Goal: Task Accomplishment & Management: Manage account settings

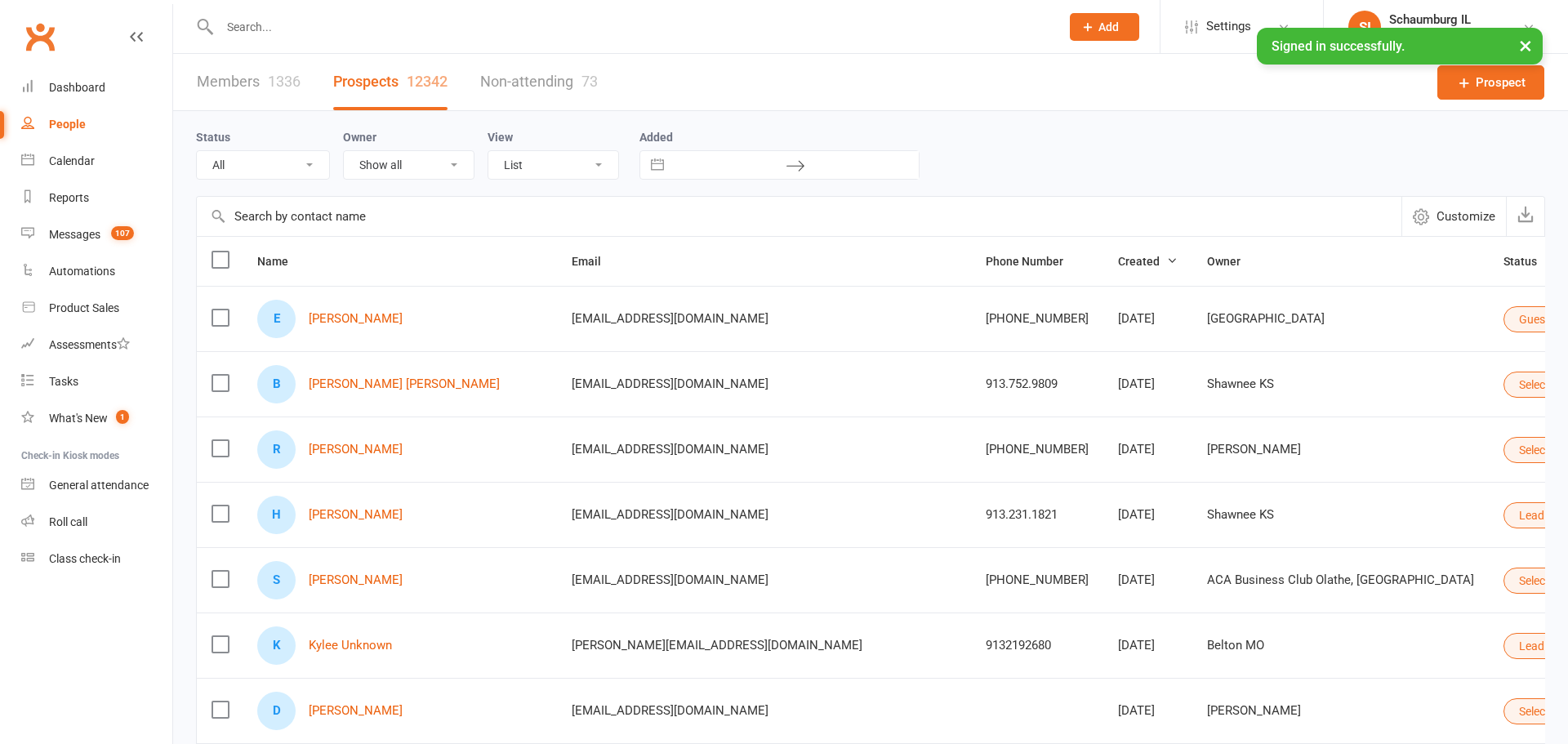
select select "50"
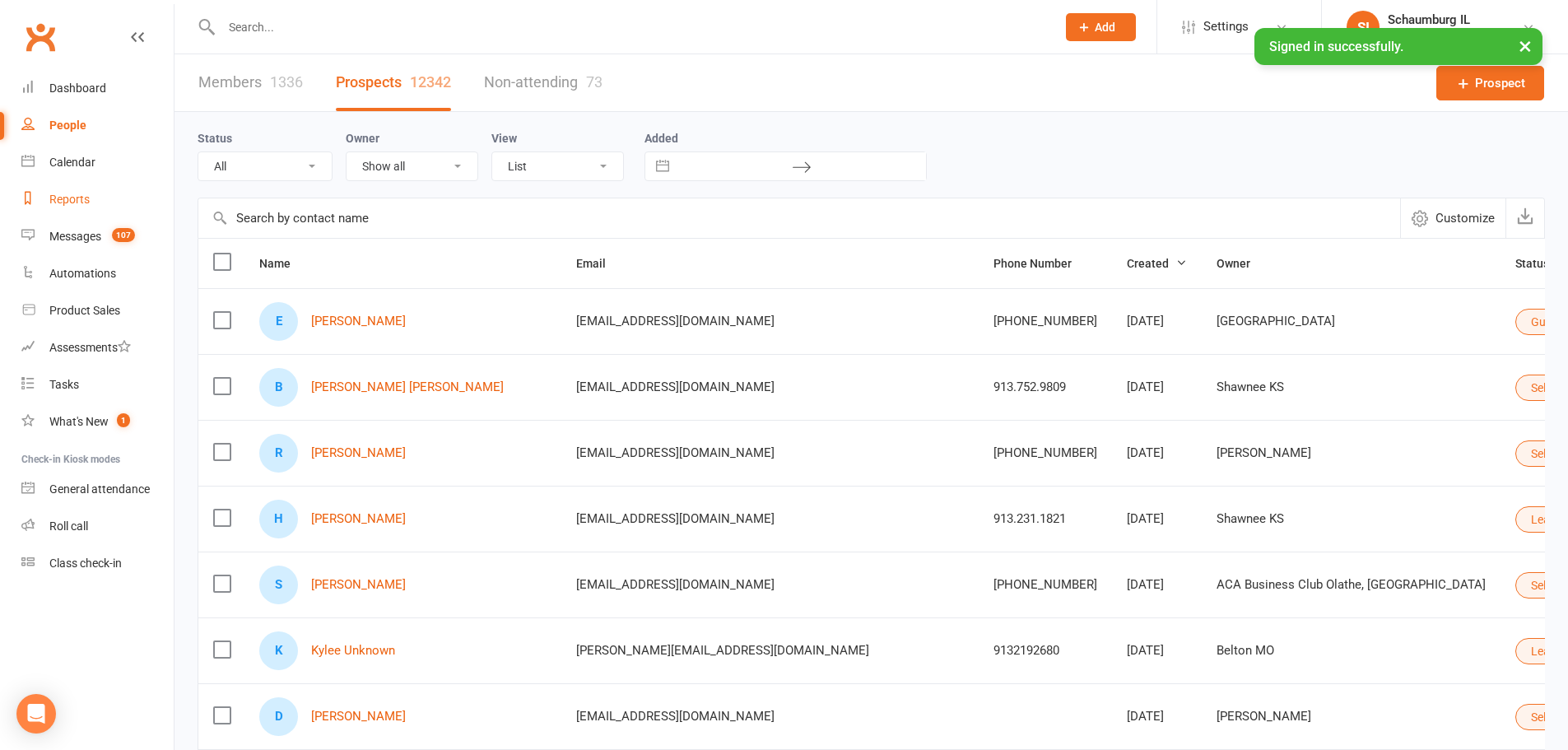
click at [79, 196] on div "Reports" at bounding box center [69, 200] width 40 height 13
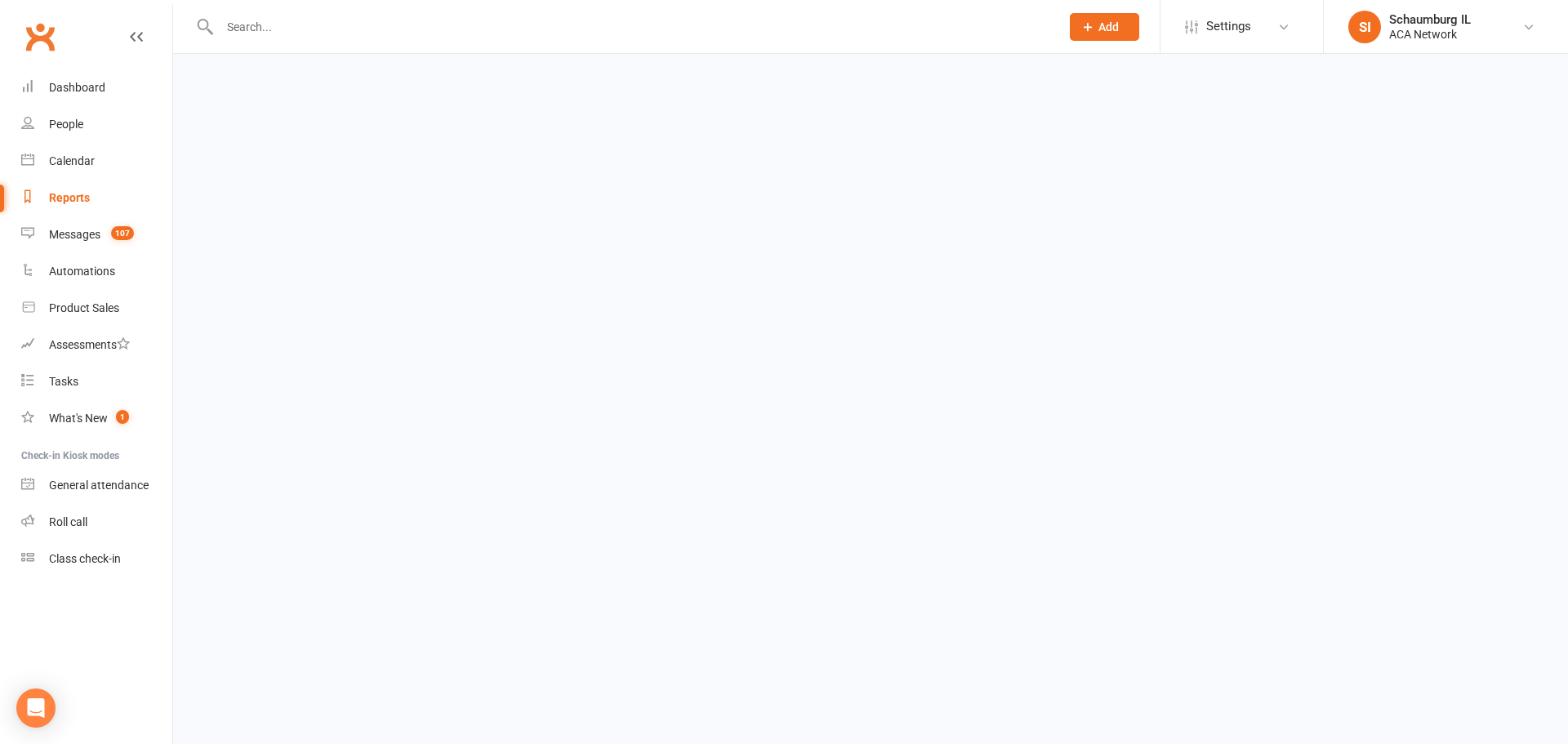
select select "100"
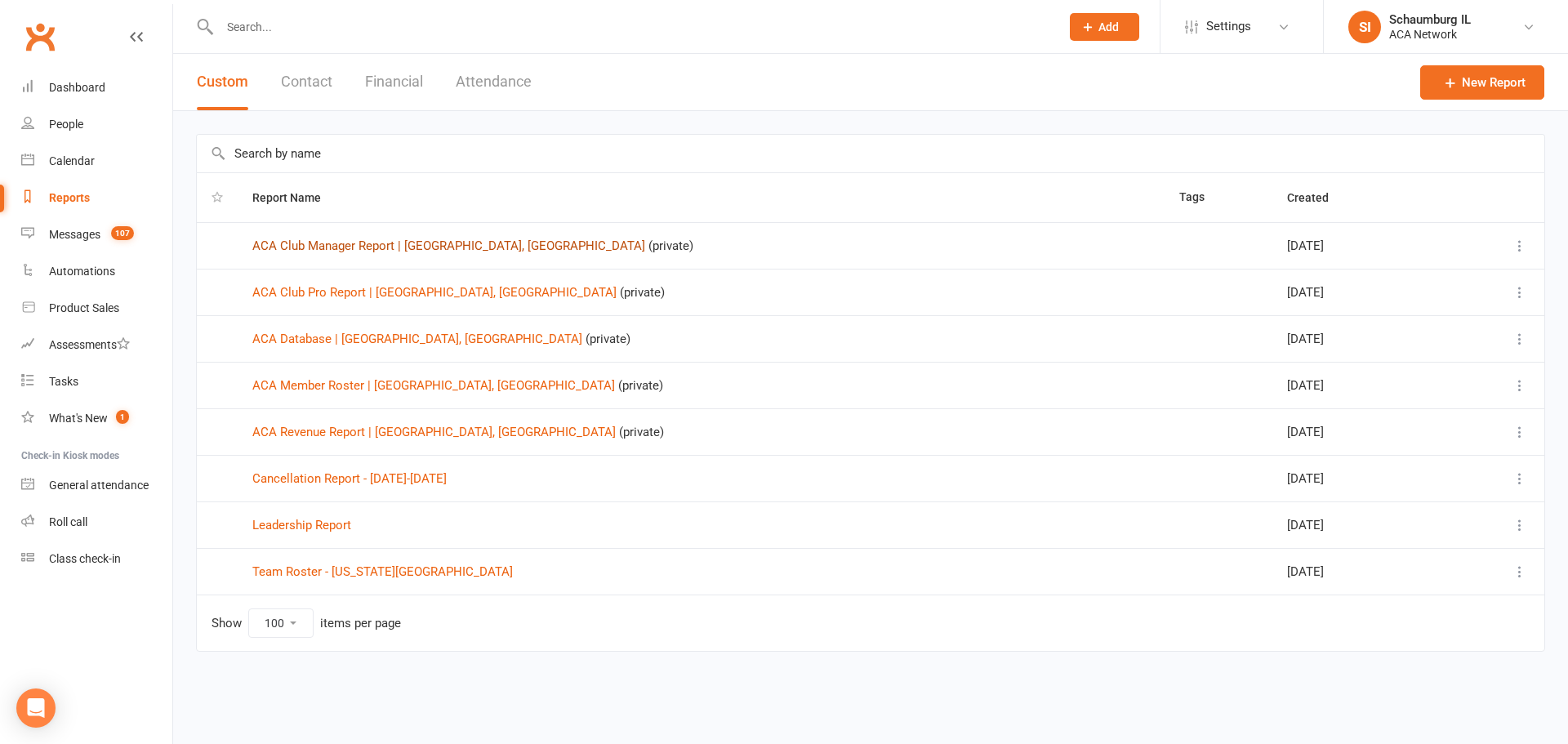
click at [421, 246] on link "ACA Club Manager Report | [GEOGRAPHIC_DATA], [GEOGRAPHIC_DATA]" at bounding box center [449, 246] width 392 height 15
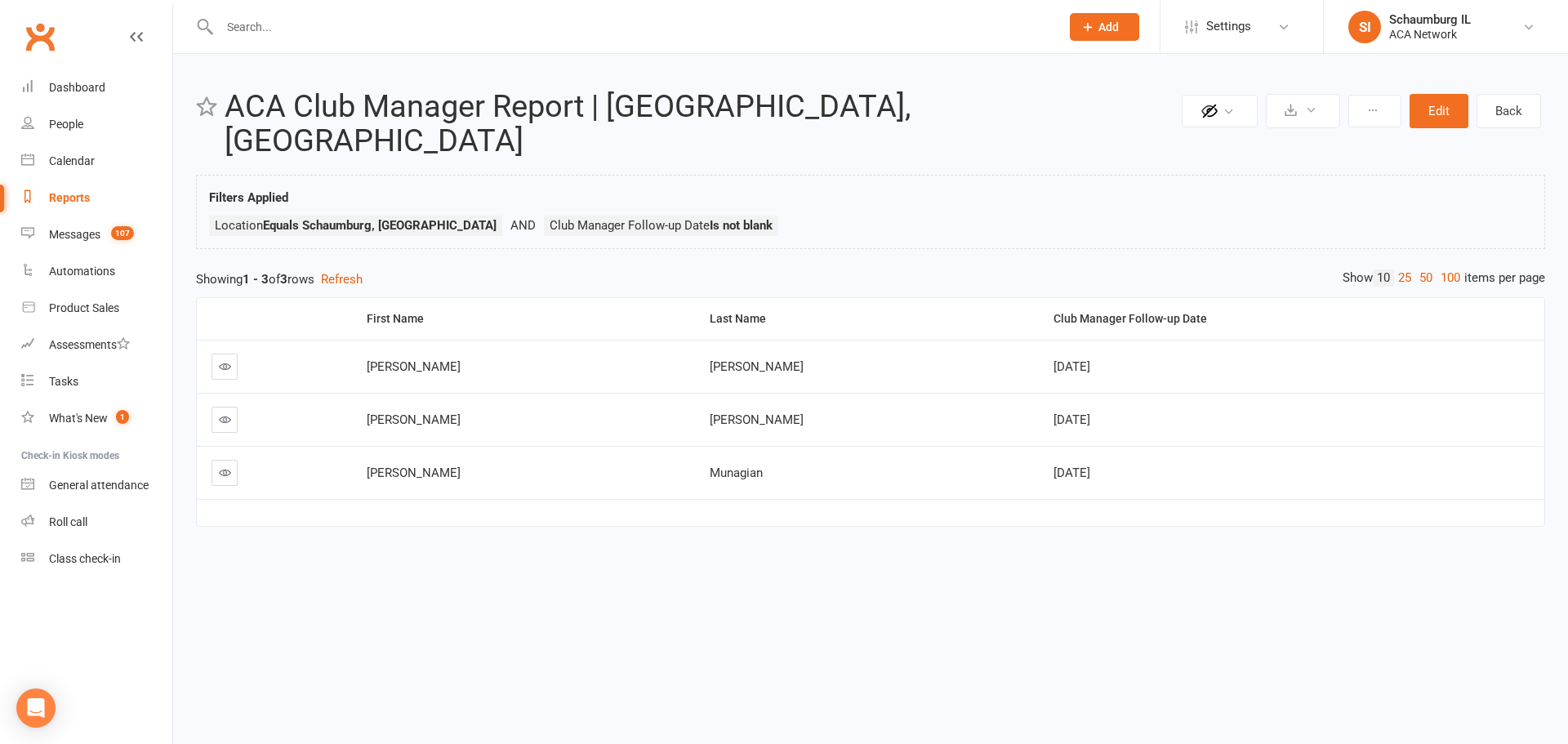
click at [223, 361] on icon at bounding box center [224, 366] width 12 height 12
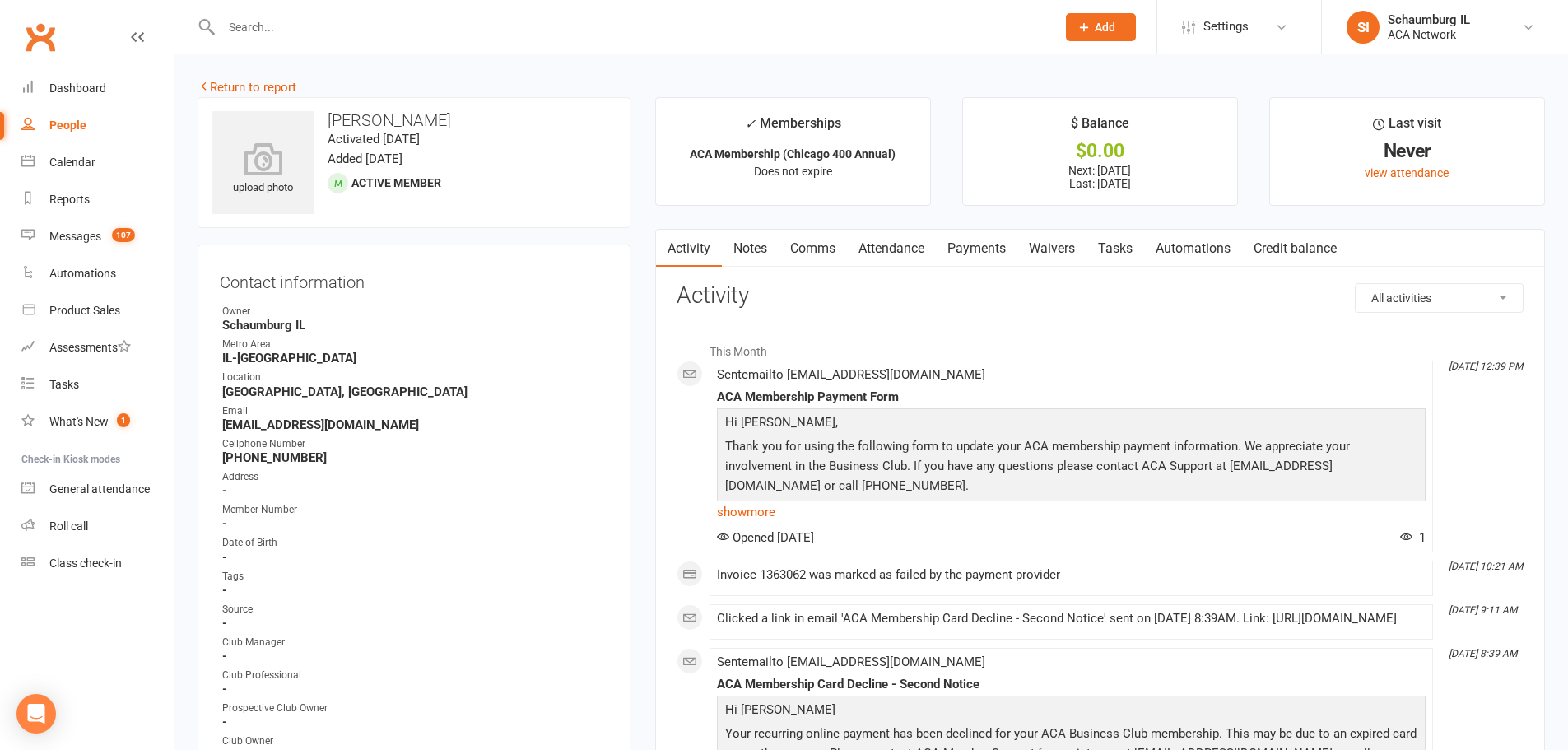
click at [755, 245] on link "Notes" at bounding box center [751, 249] width 57 height 38
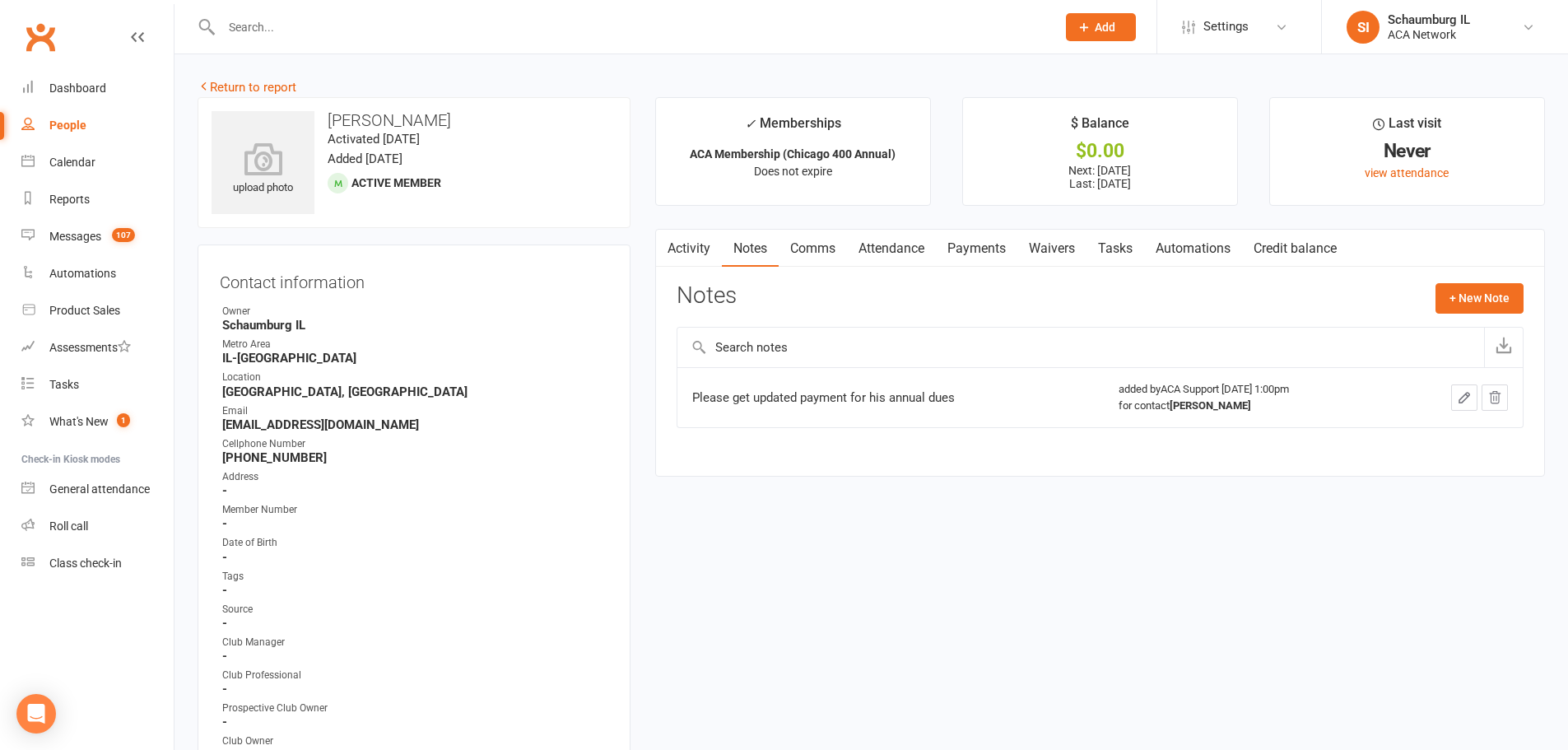
click at [686, 249] on link "Activity" at bounding box center [689, 249] width 66 height 38
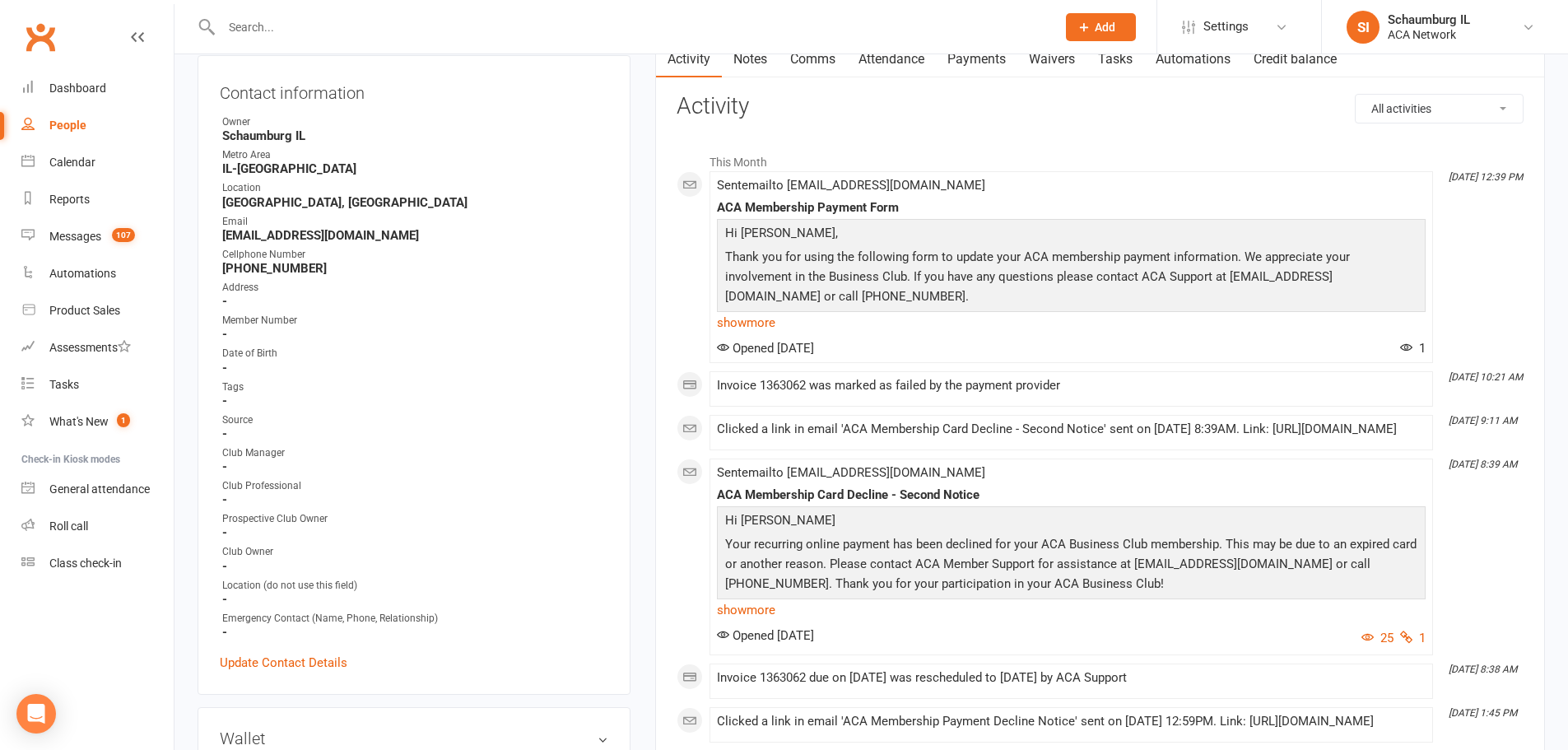
scroll to position [165, 0]
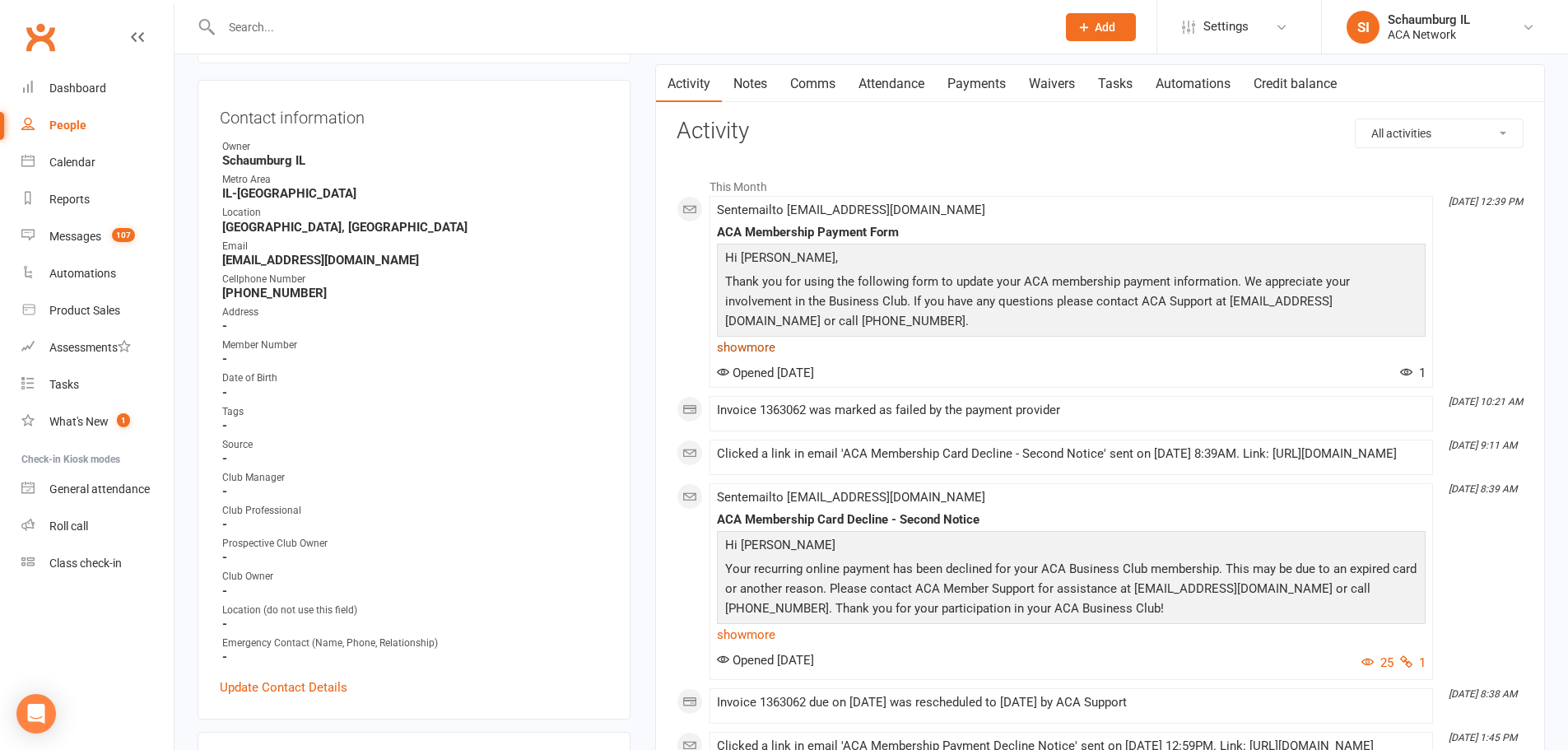
click at [743, 346] on link "show more" at bounding box center [1071, 348] width 709 height 23
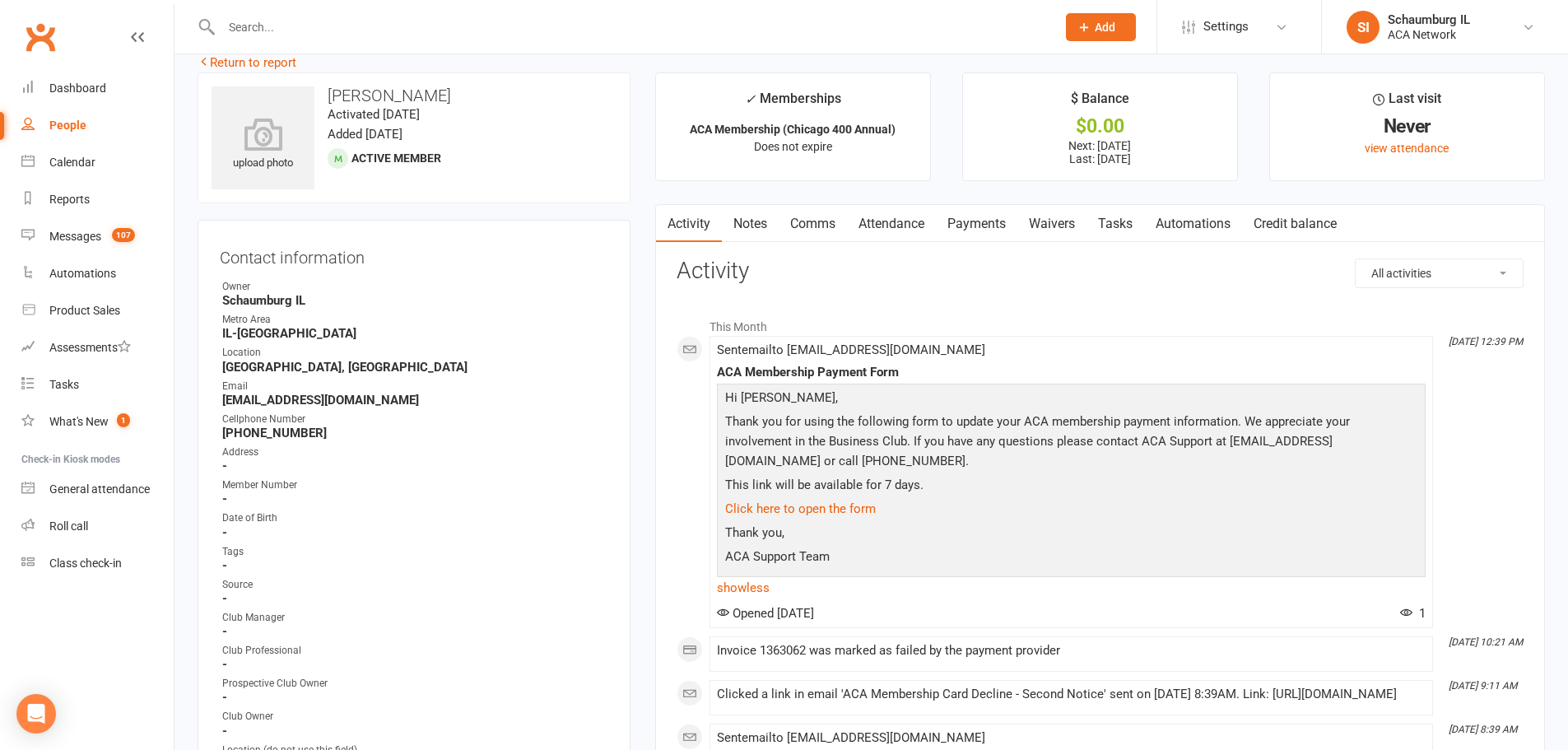
scroll to position [0, 0]
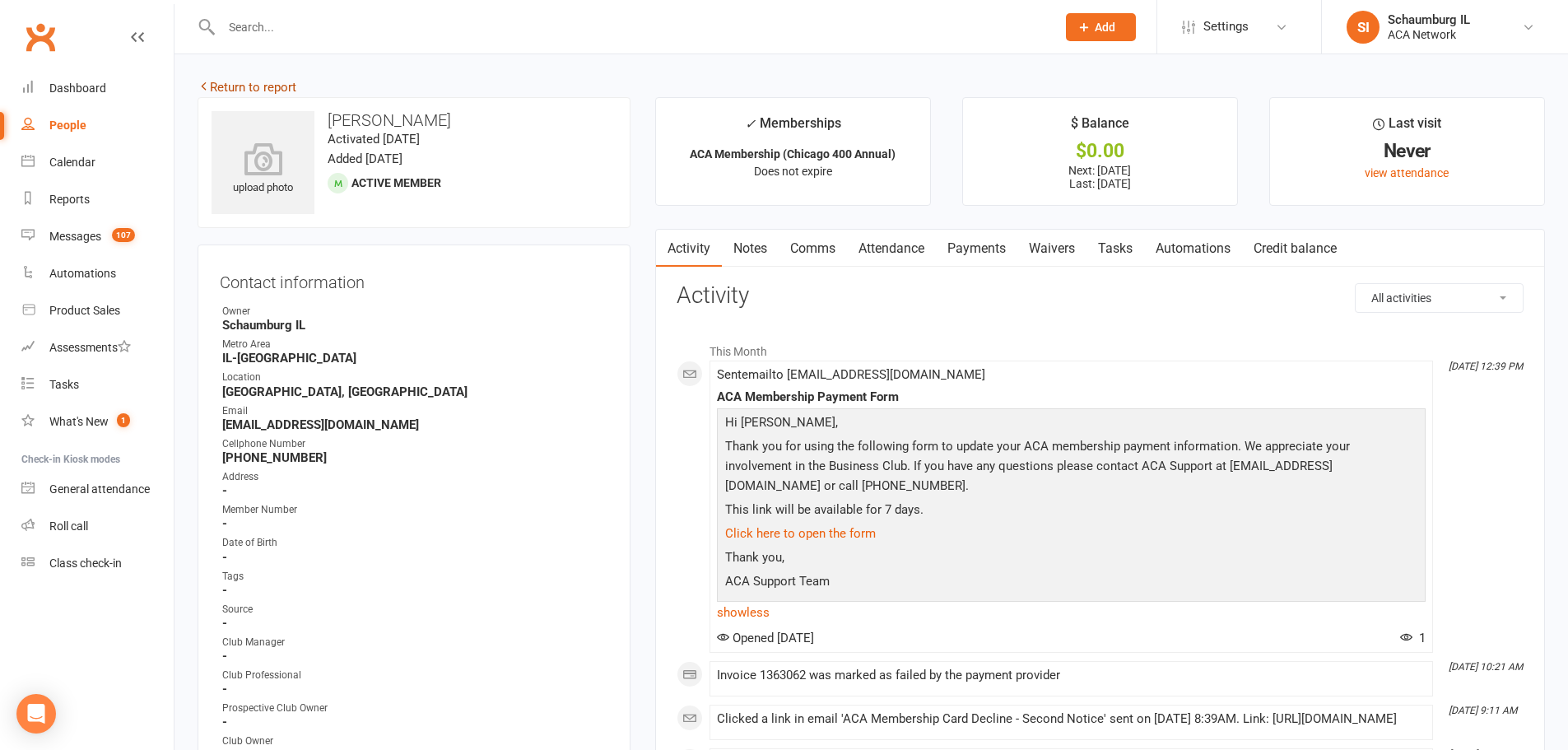
click at [233, 82] on link "Return to report" at bounding box center [247, 88] width 99 height 15
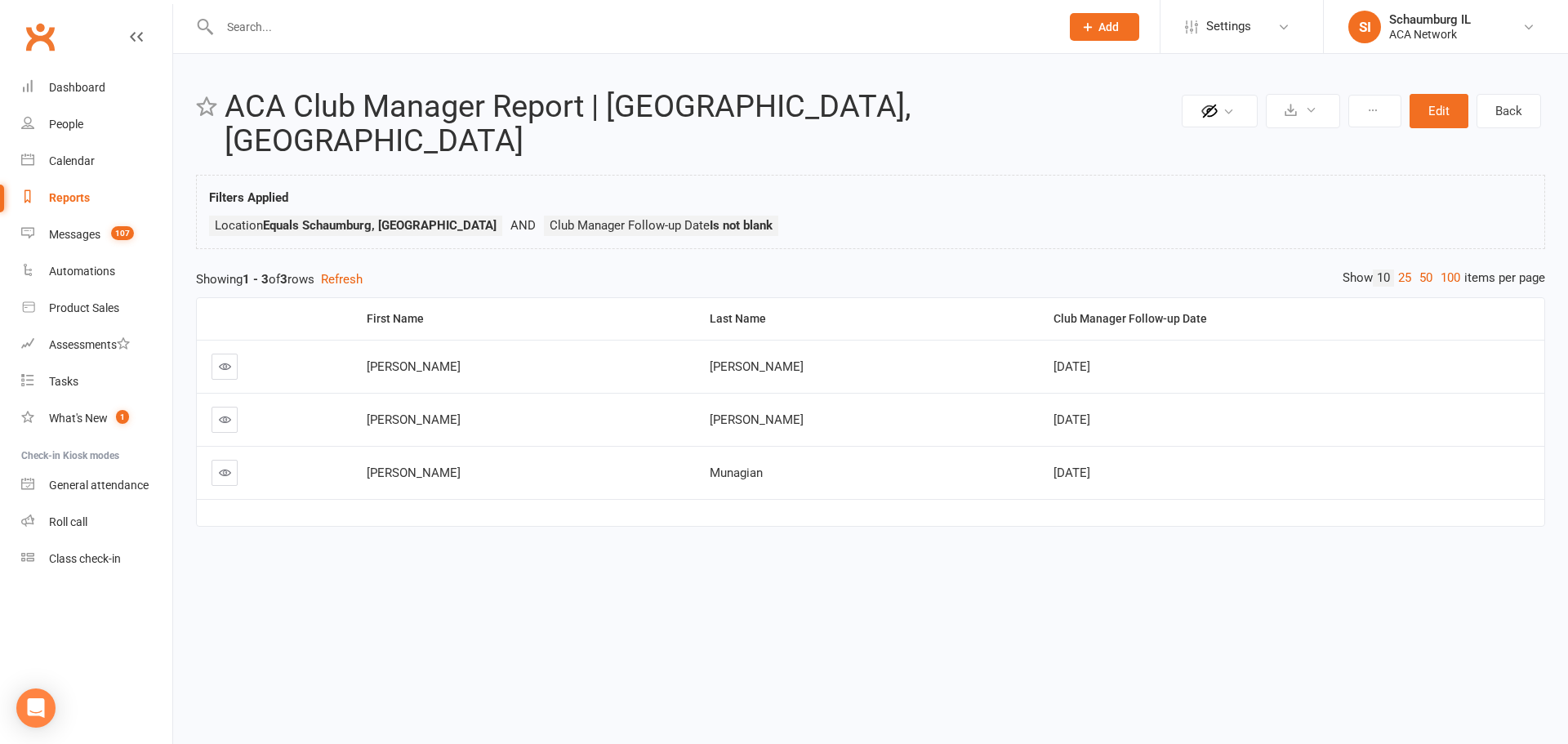
click at [230, 407] on link at bounding box center [224, 420] width 26 height 26
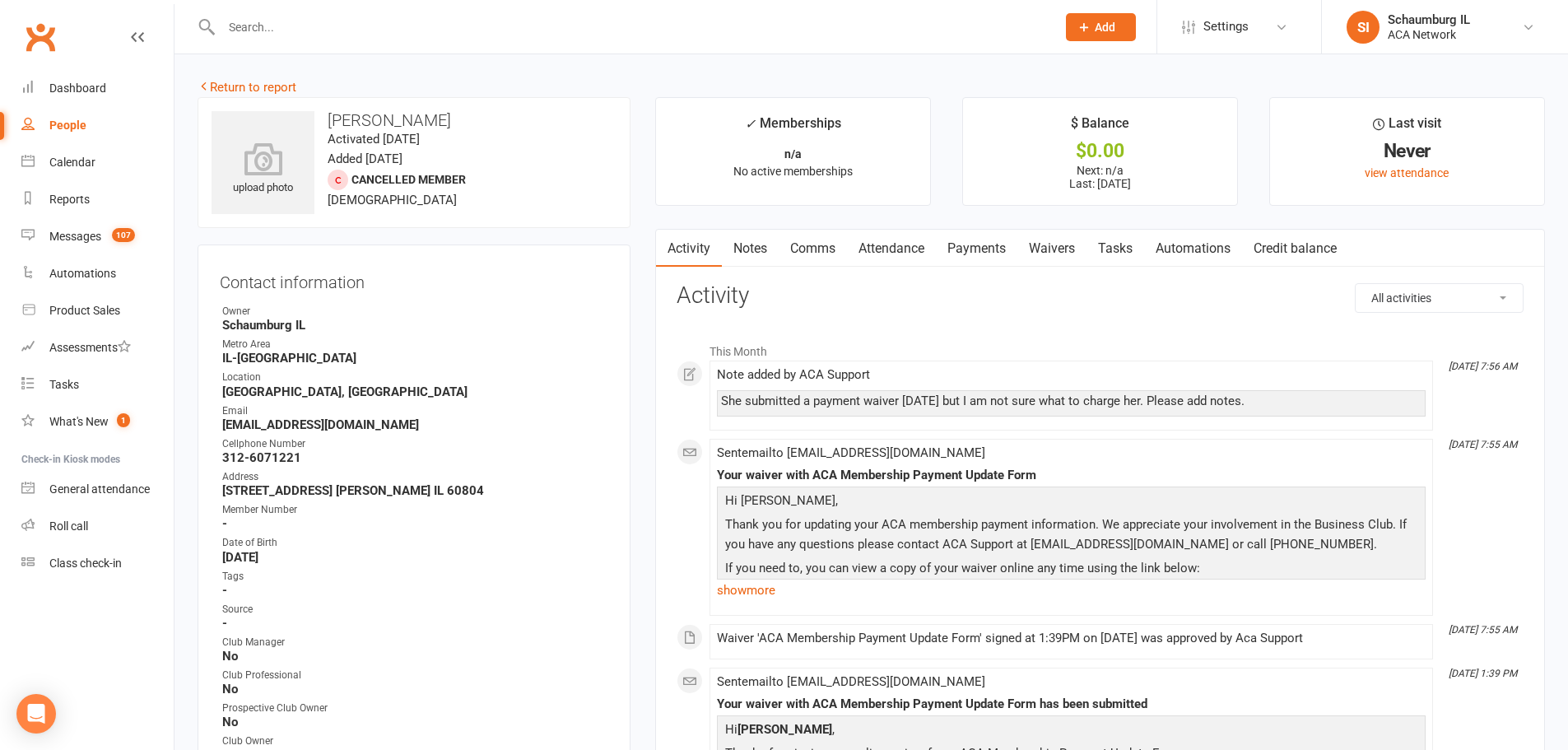
click at [753, 244] on link "Notes" at bounding box center [751, 249] width 57 height 38
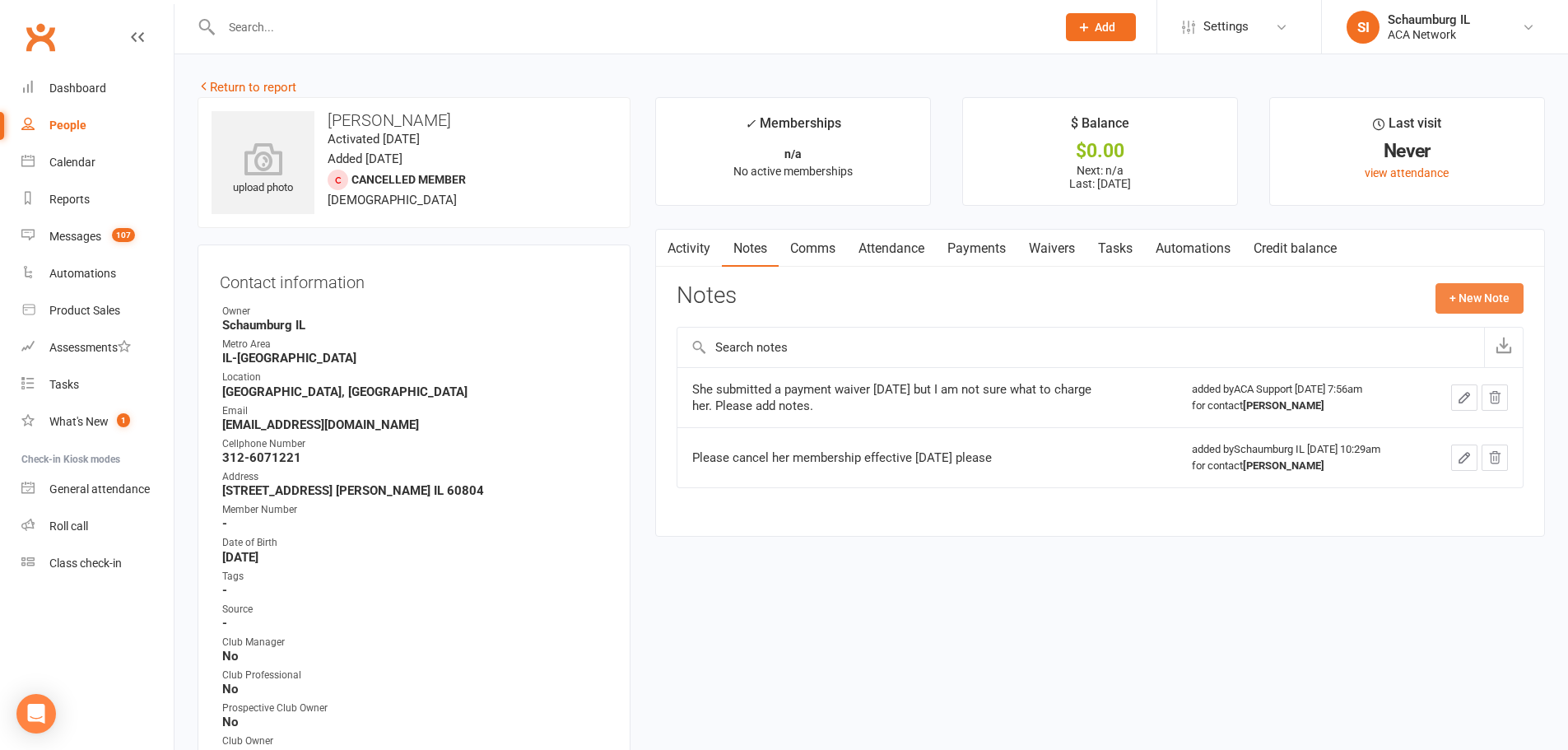
click at [1447, 290] on button "+ New Note" at bounding box center [1480, 298] width 89 height 29
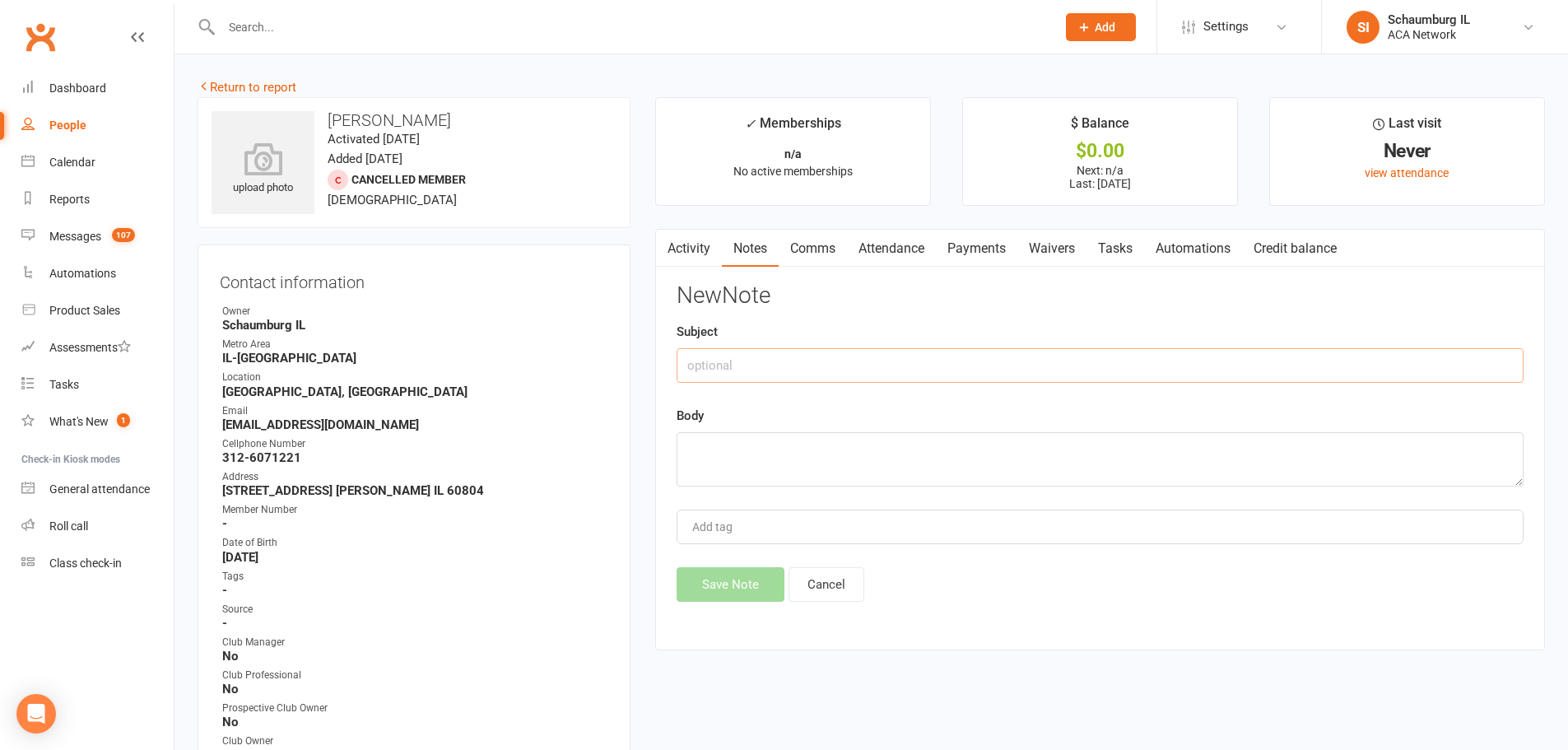
click at [716, 364] on input "text" at bounding box center [1101, 366] width 848 height 35
type input "[PERSON_NAME] payment"
type textarea "P"
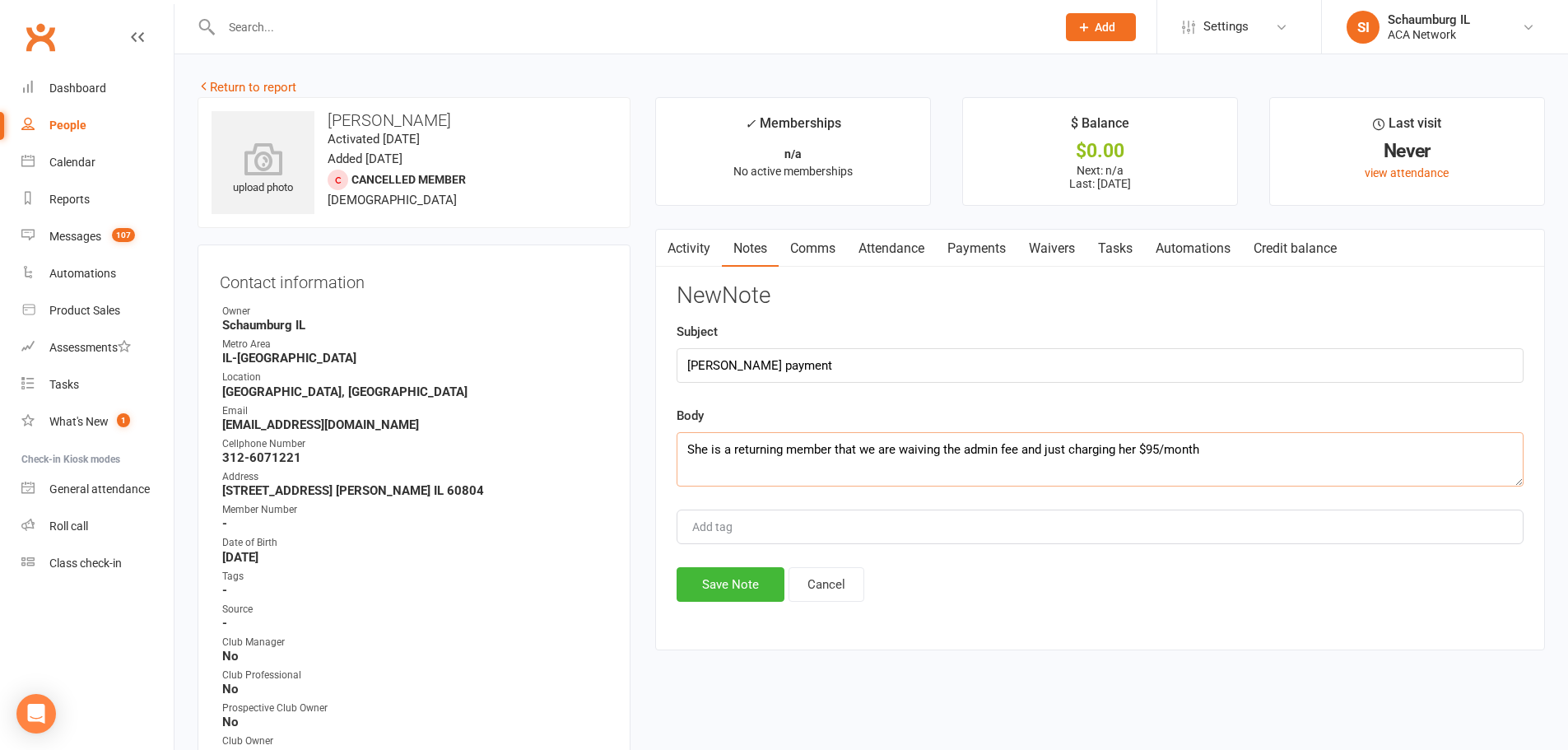
click at [1138, 447] on textarea "She is a returning member that we are waiving the admin fee and just charging h…" at bounding box center [1101, 460] width 848 height 55
type textarea "She is a returning member that we are waiving the admin fee and just charging h…"
click at [737, 579] on button "Save Note" at bounding box center [731, 584] width 108 height 35
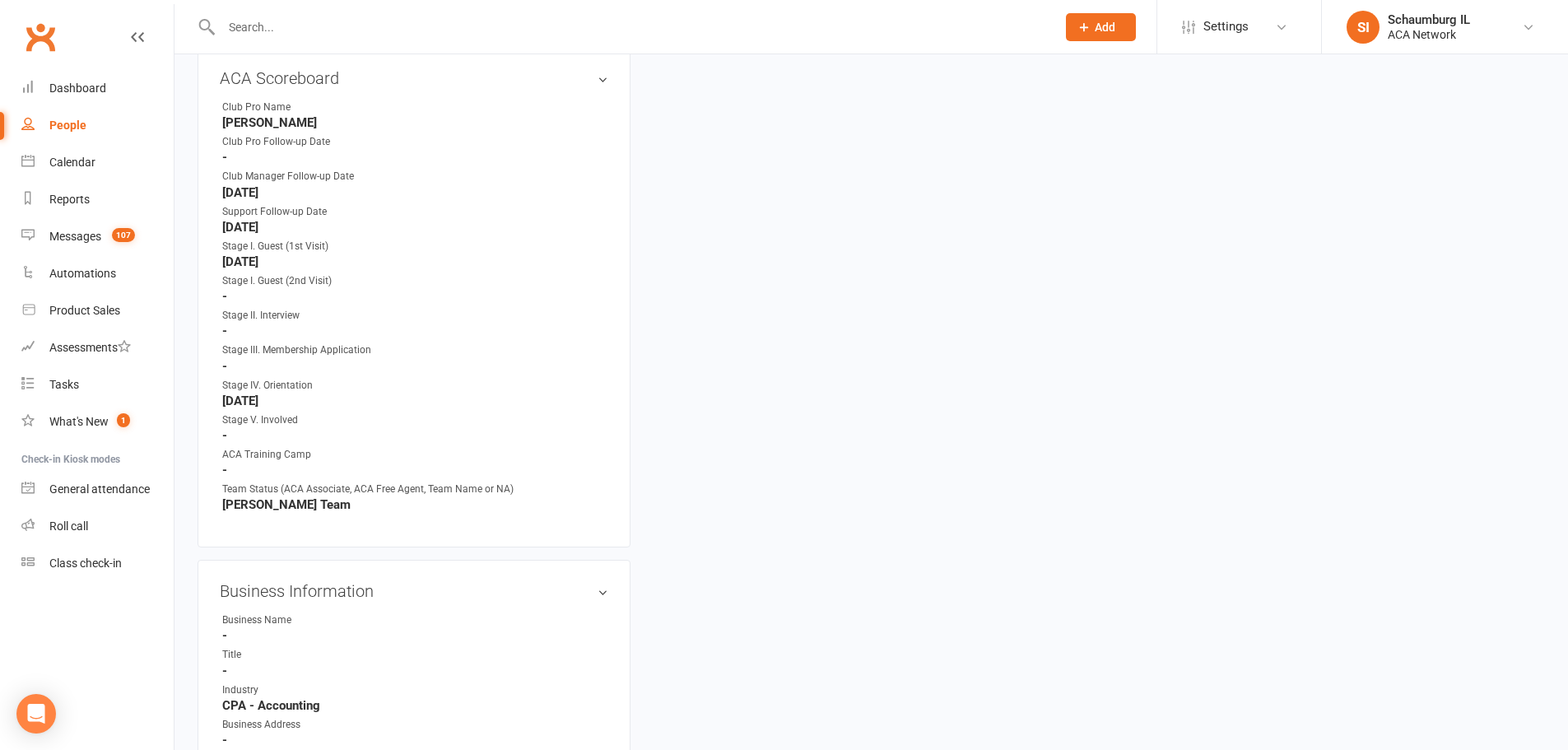
scroll to position [742, 0]
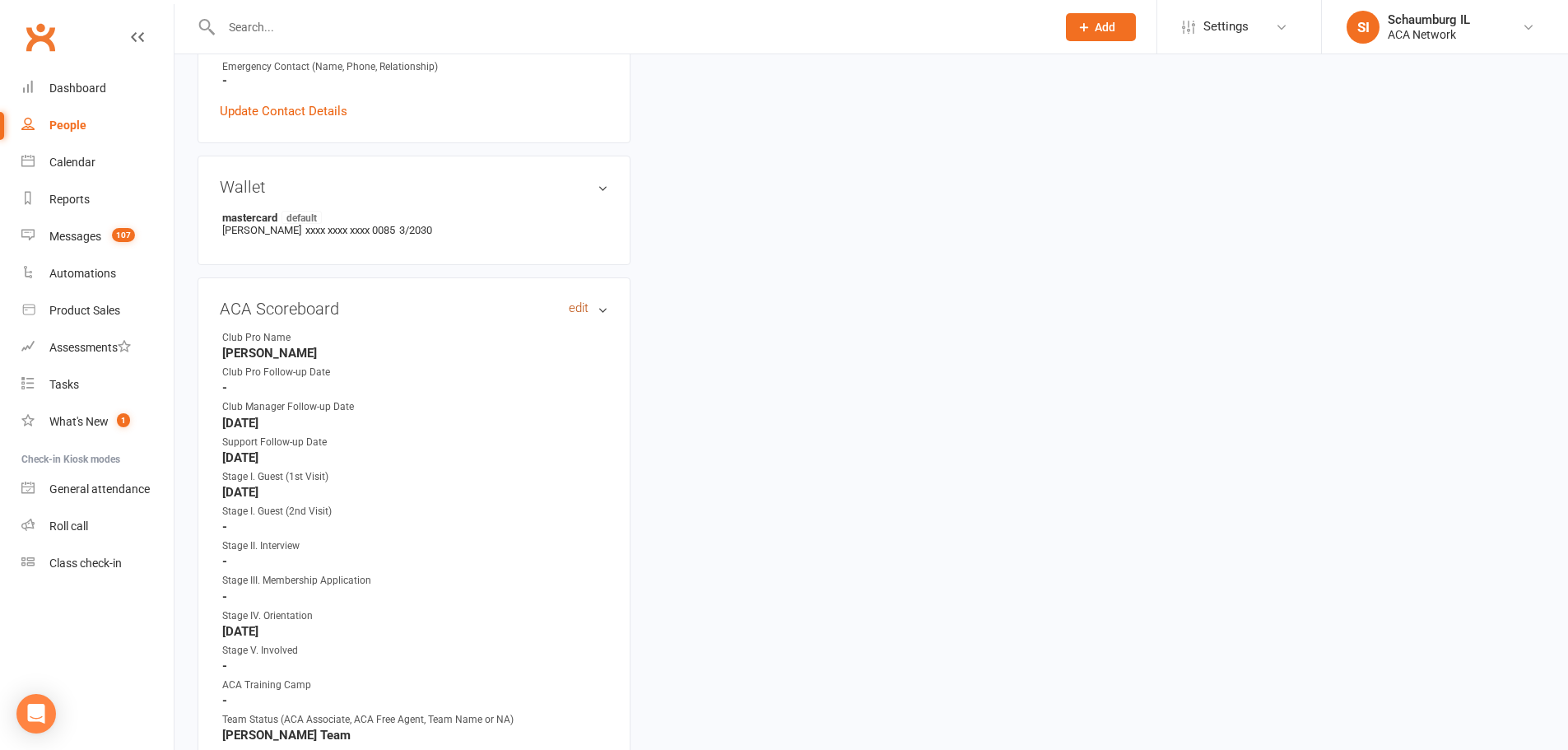
click at [580, 306] on link "edit" at bounding box center [578, 308] width 20 height 14
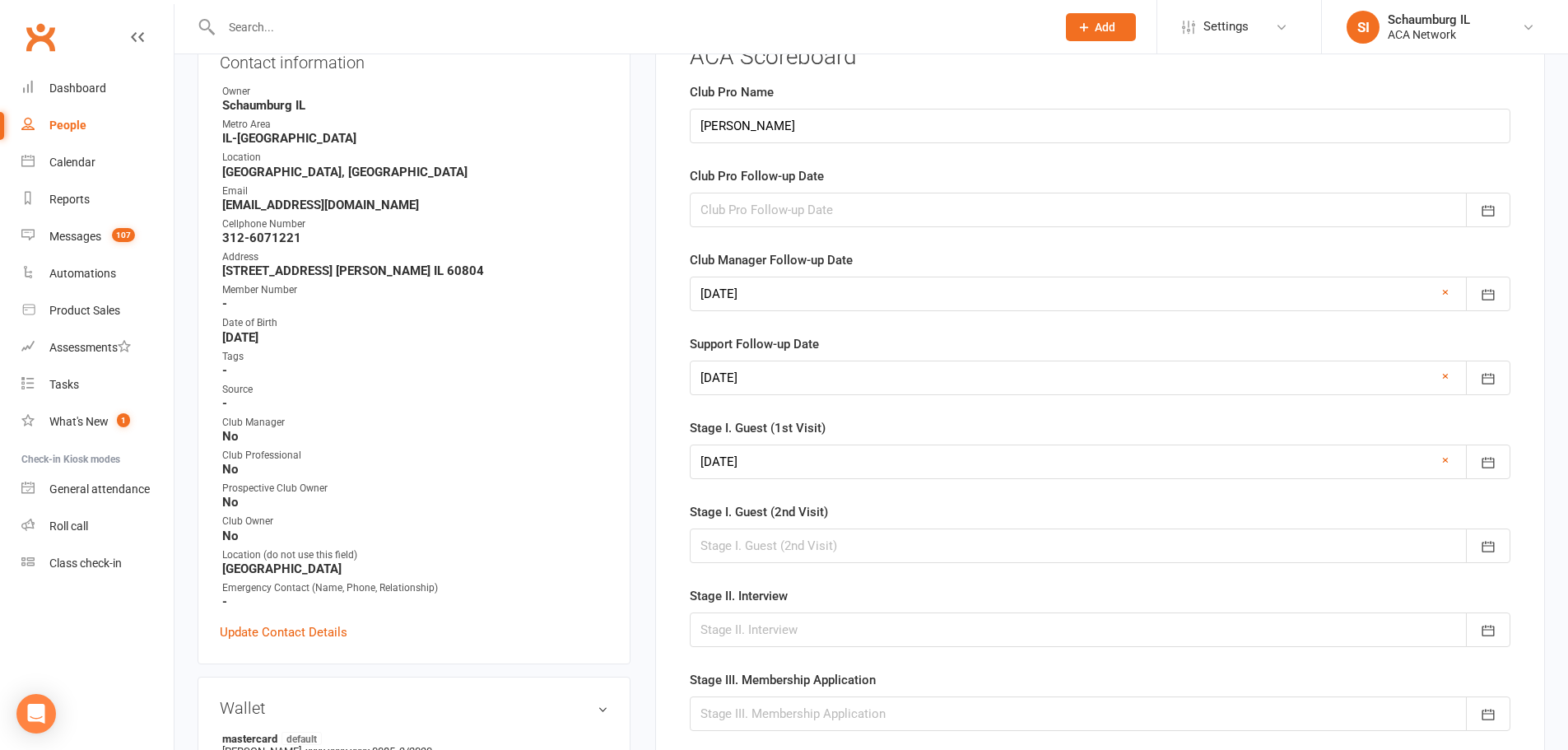
scroll to position [147, 0]
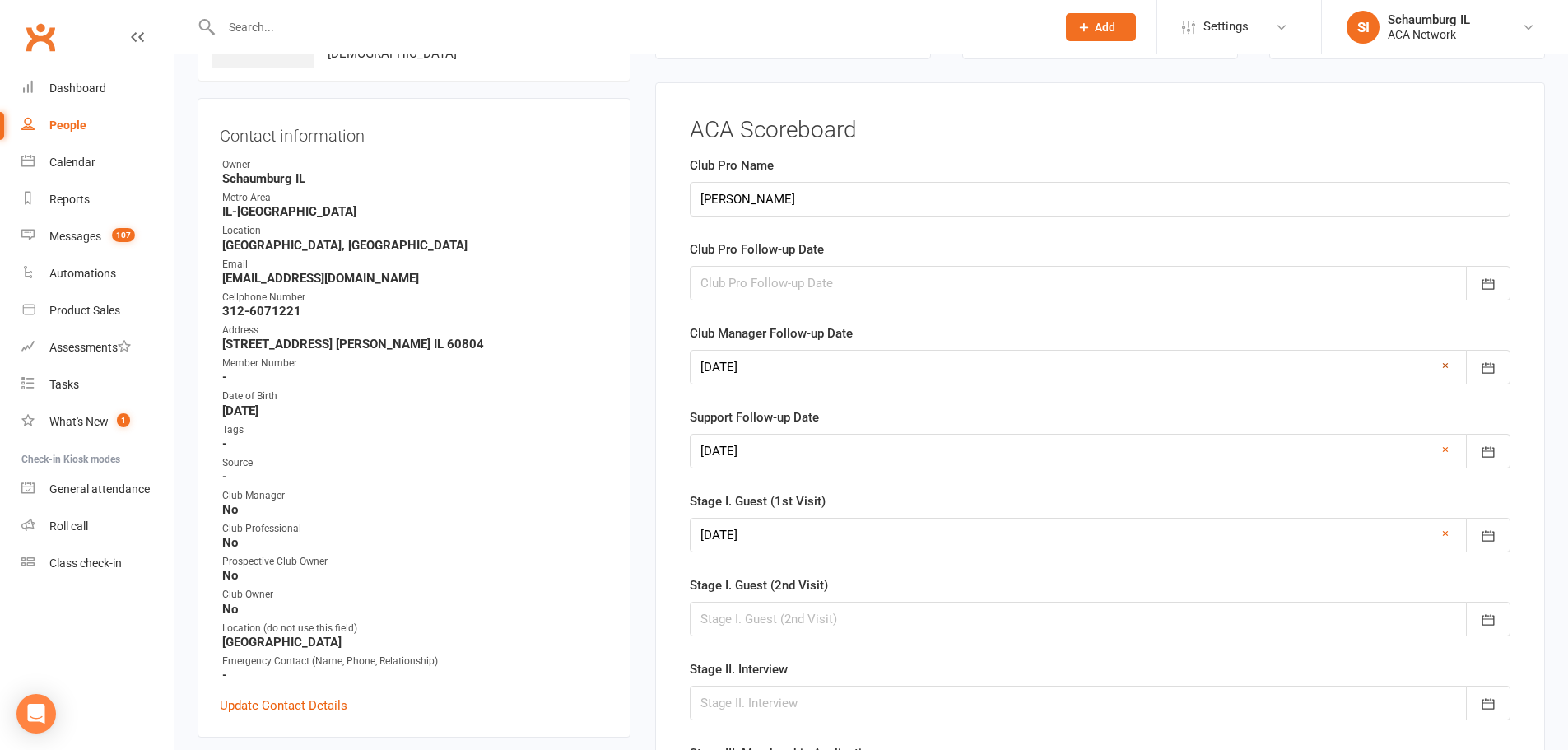
click at [1448, 364] on link "×" at bounding box center [1446, 366] width 7 height 20
click at [1488, 449] on icon "button" at bounding box center [1488, 451] width 16 height 16
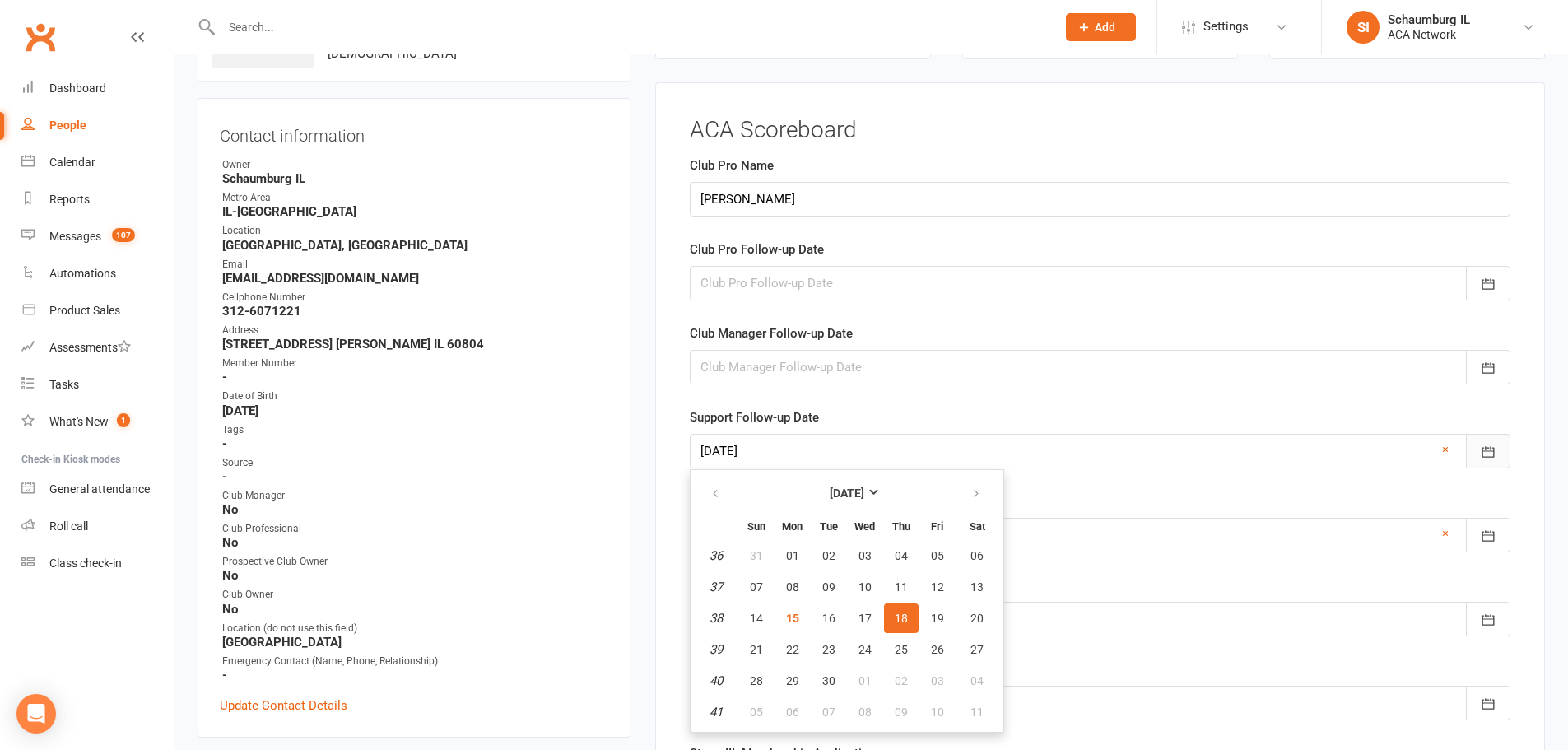
click at [1488, 449] on icon "button" at bounding box center [1488, 451] width 16 height 16
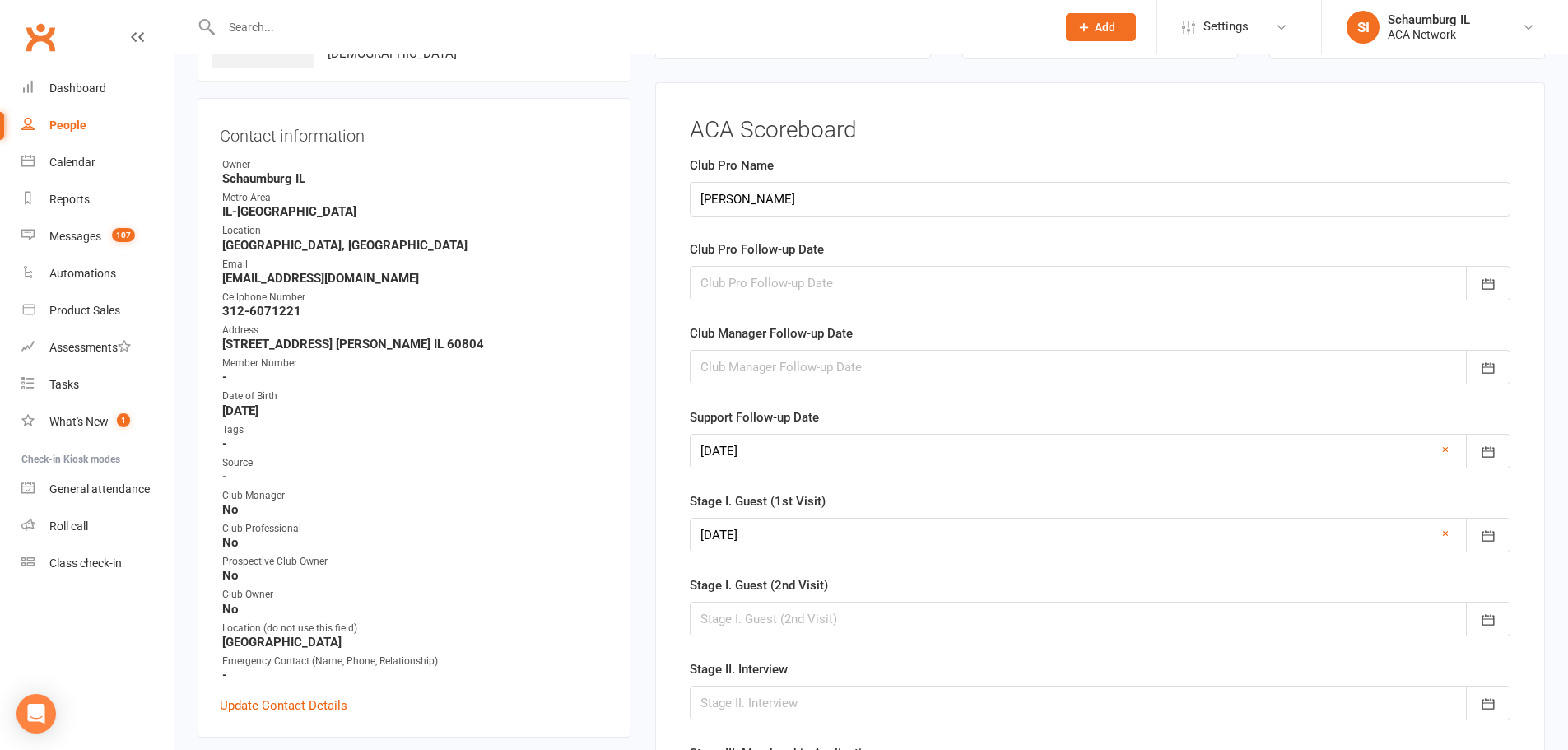
click at [1343, 458] on div at bounding box center [1101, 451] width 821 height 35
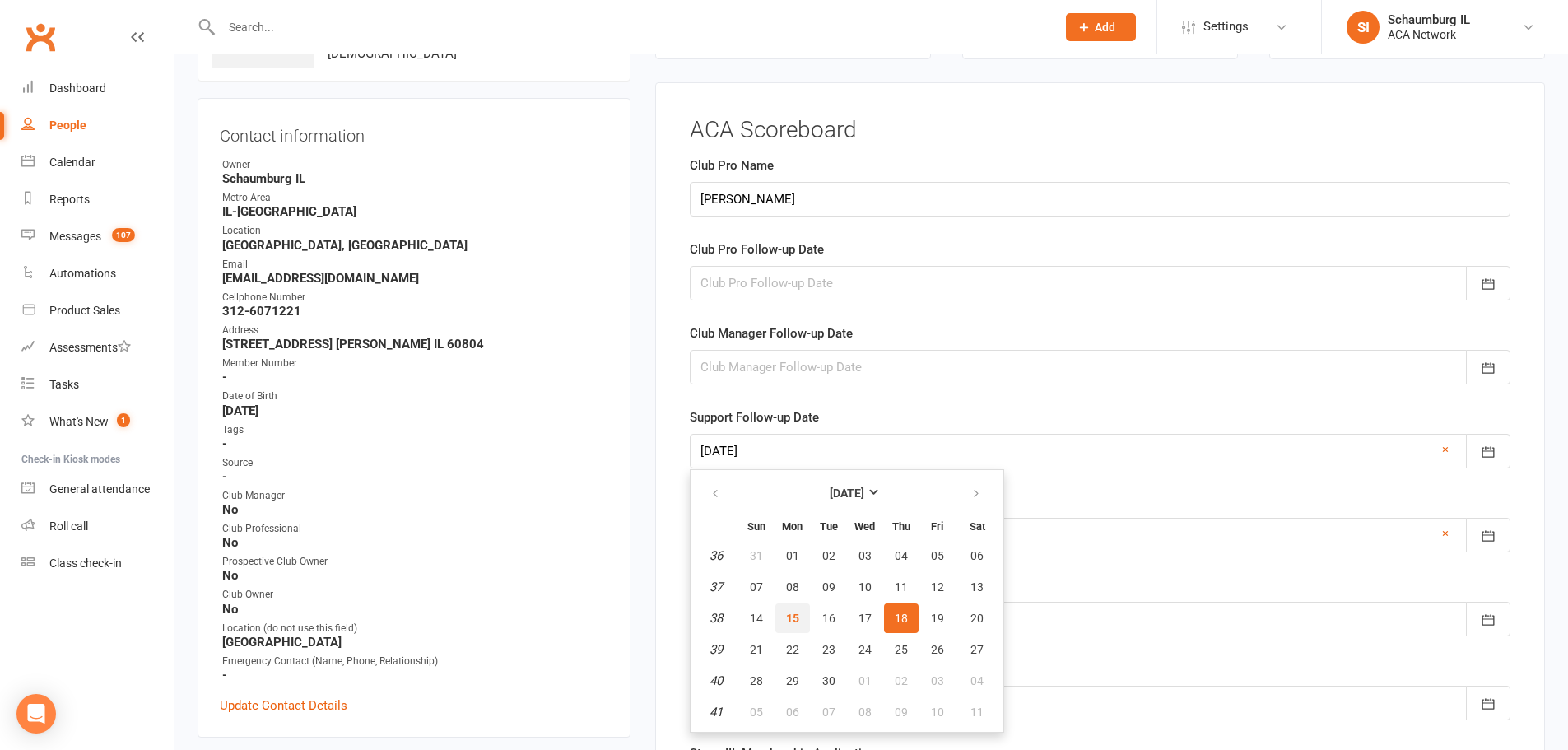
click at [789, 618] on span "15" at bounding box center [793, 618] width 13 height 13
type input "[DATE]"
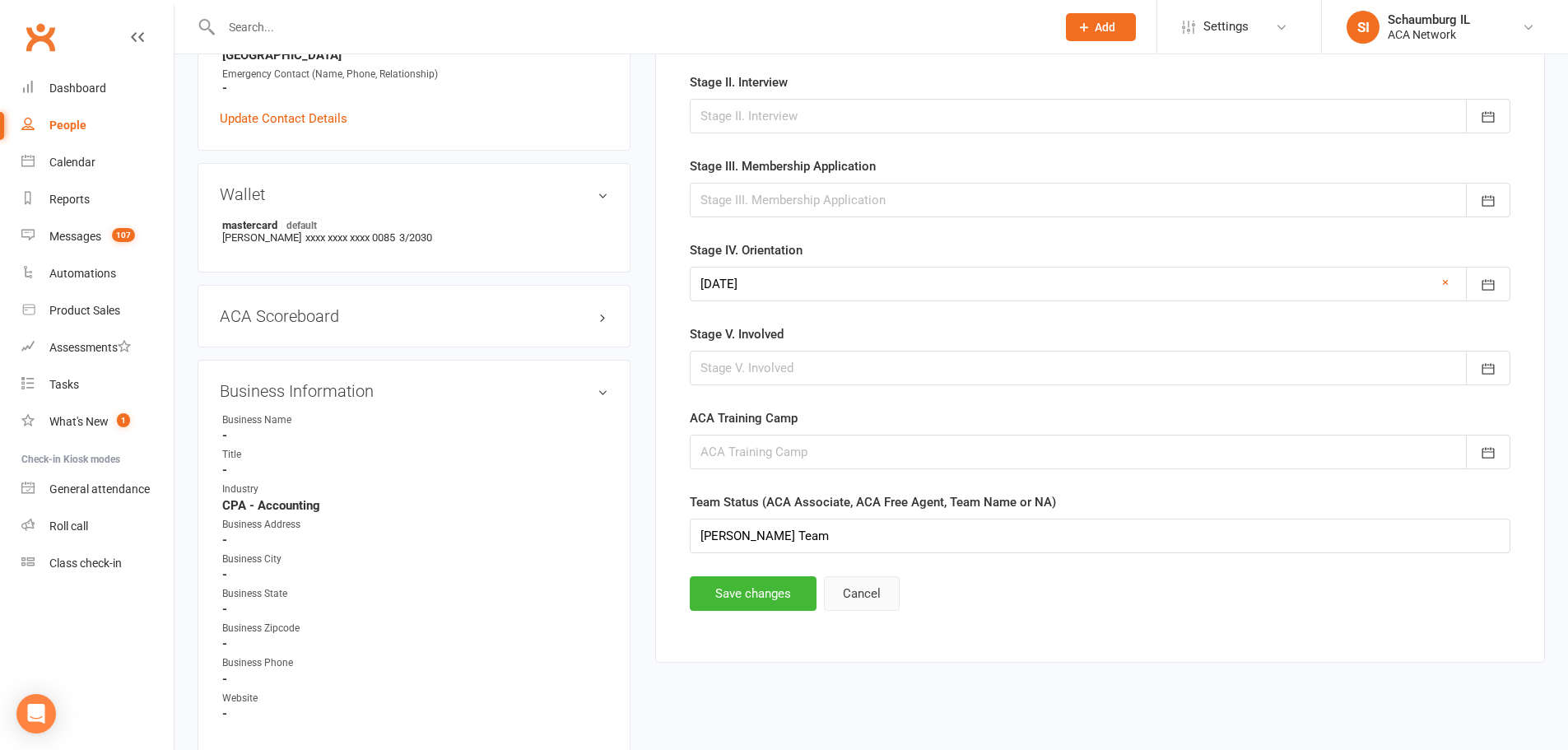
scroll to position [806, 0]
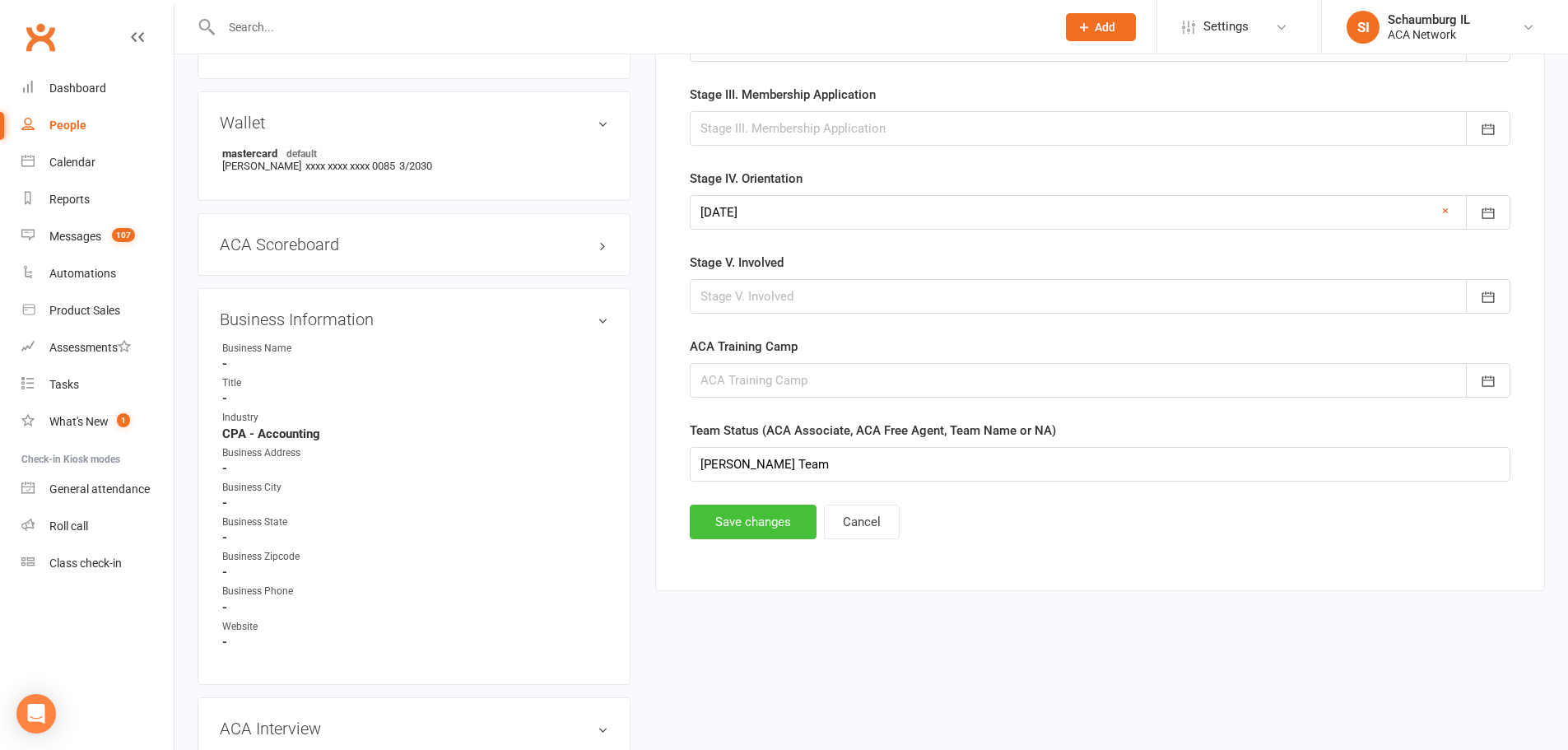
click at [731, 525] on button "Save changes" at bounding box center [753, 522] width 127 height 35
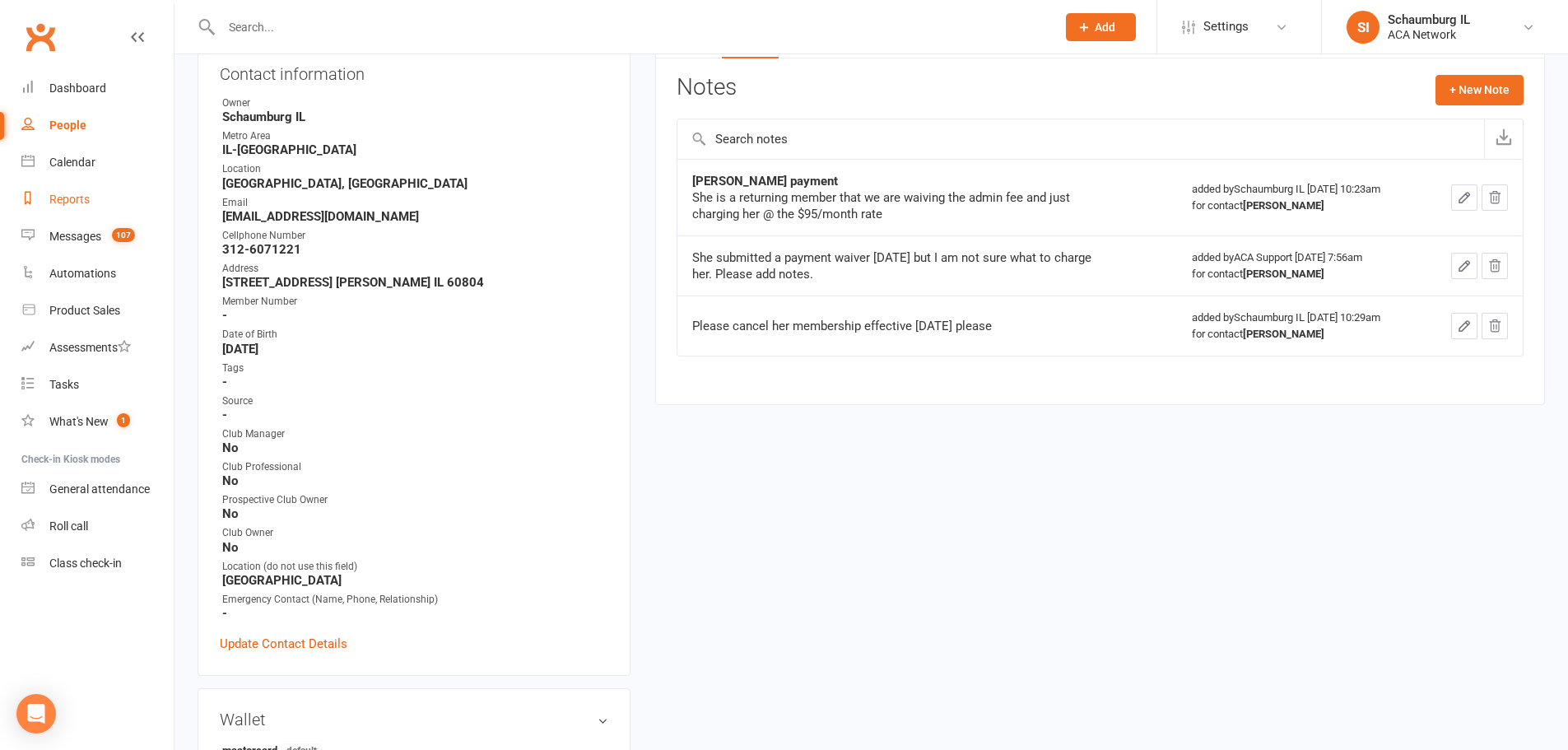
scroll to position [147, 0]
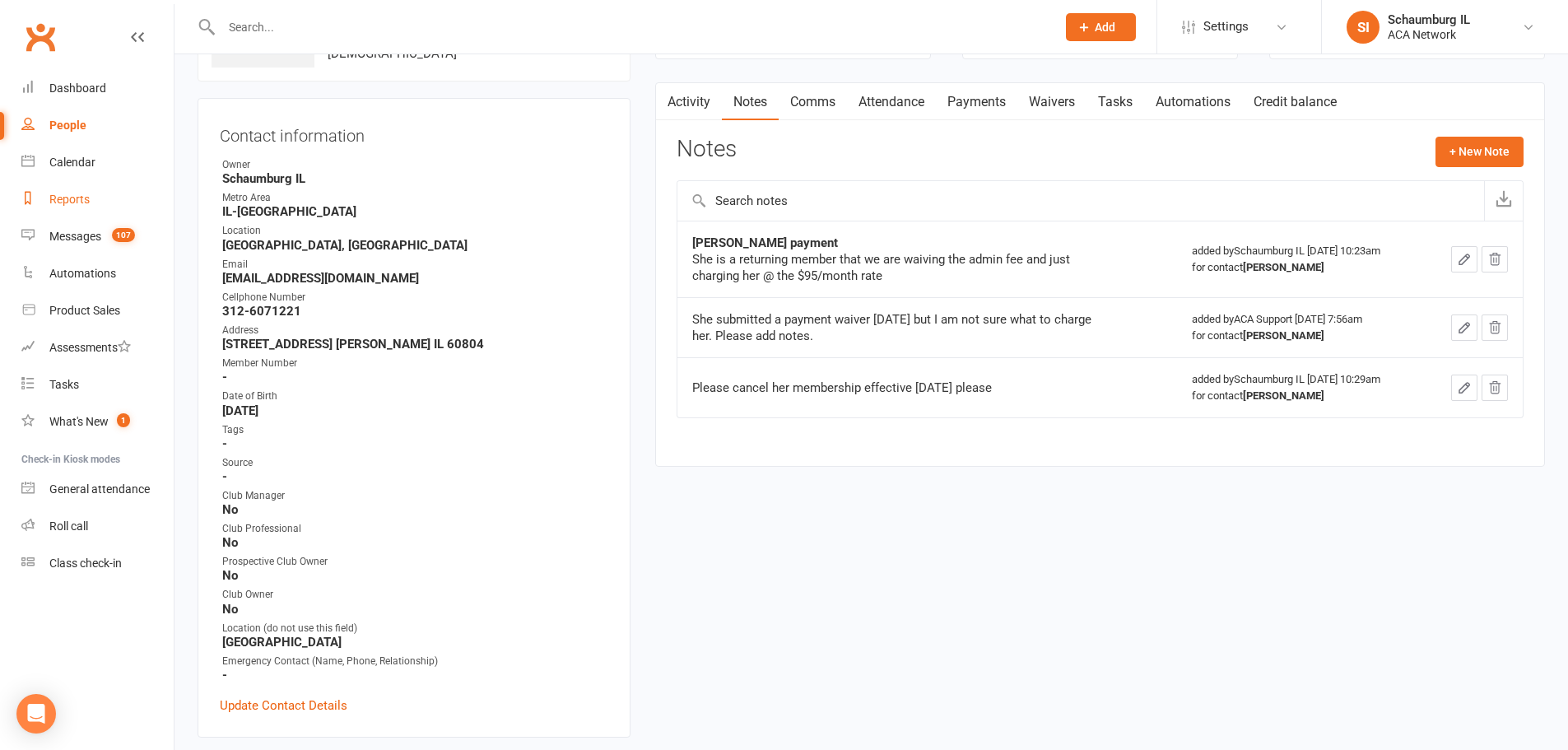
click at [70, 204] on div "Reports" at bounding box center [69, 200] width 40 height 13
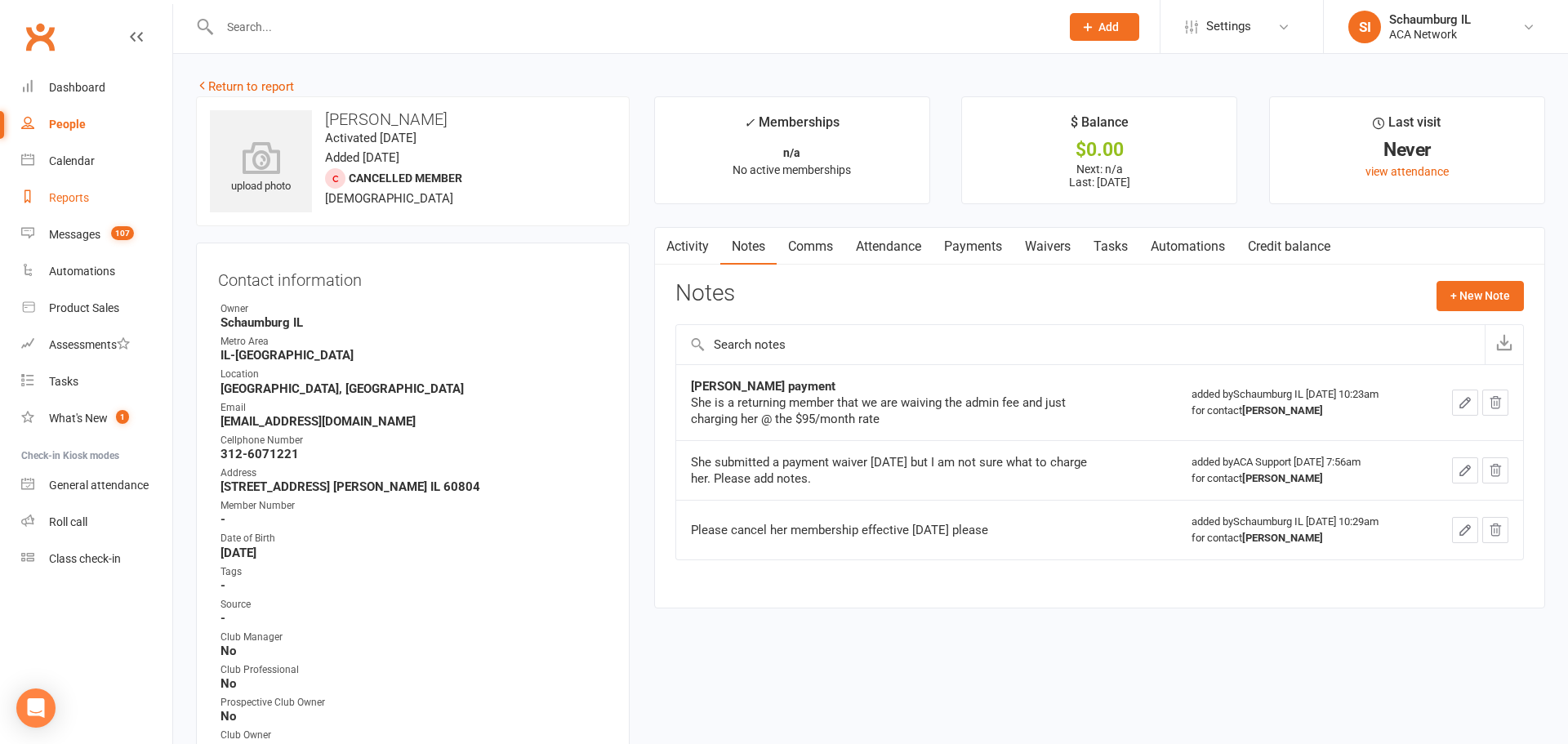
select select "100"
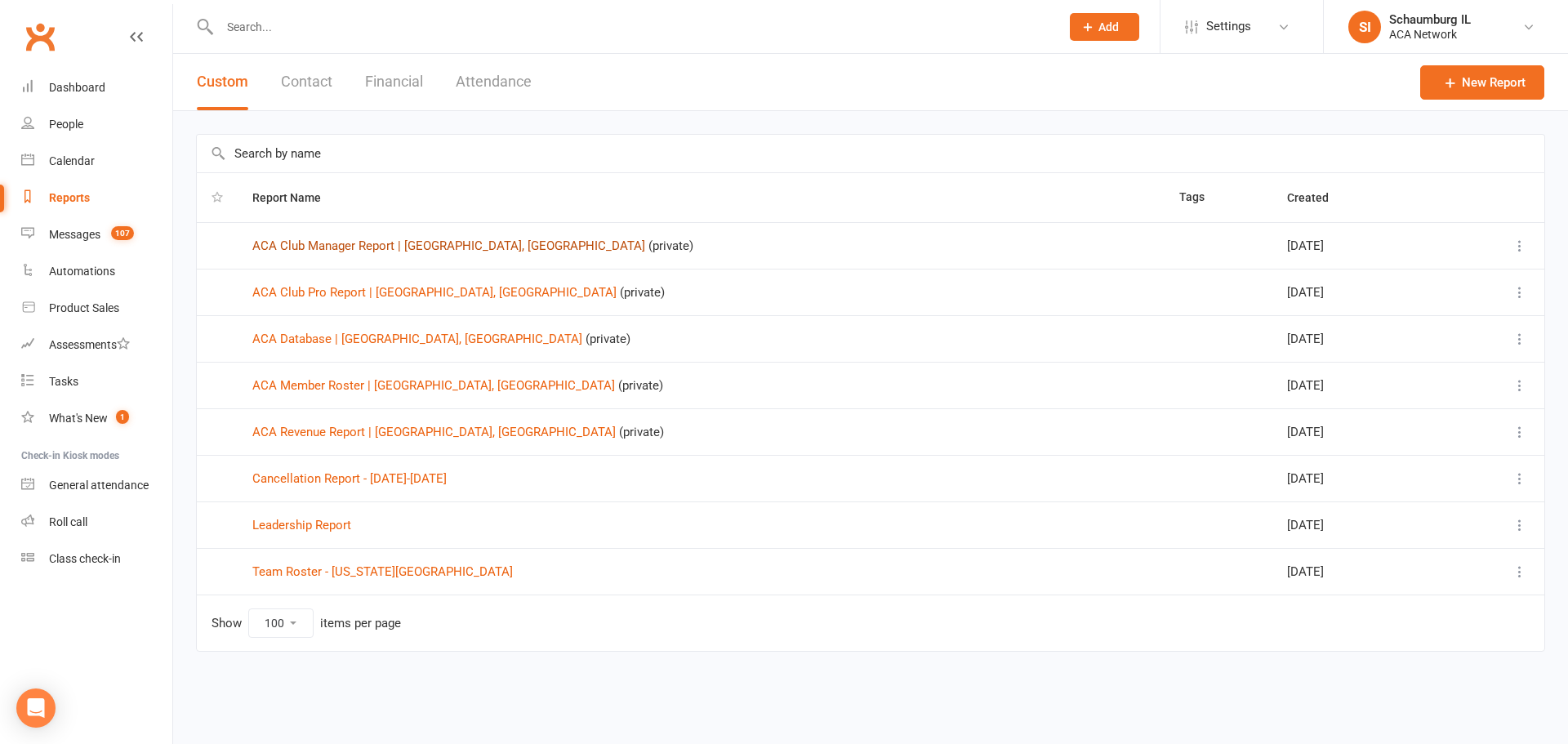
click at [357, 245] on link "ACA Club Manager Report | [GEOGRAPHIC_DATA], [GEOGRAPHIC_DATA]" at bounding box center [449, 246] width 392 height 15
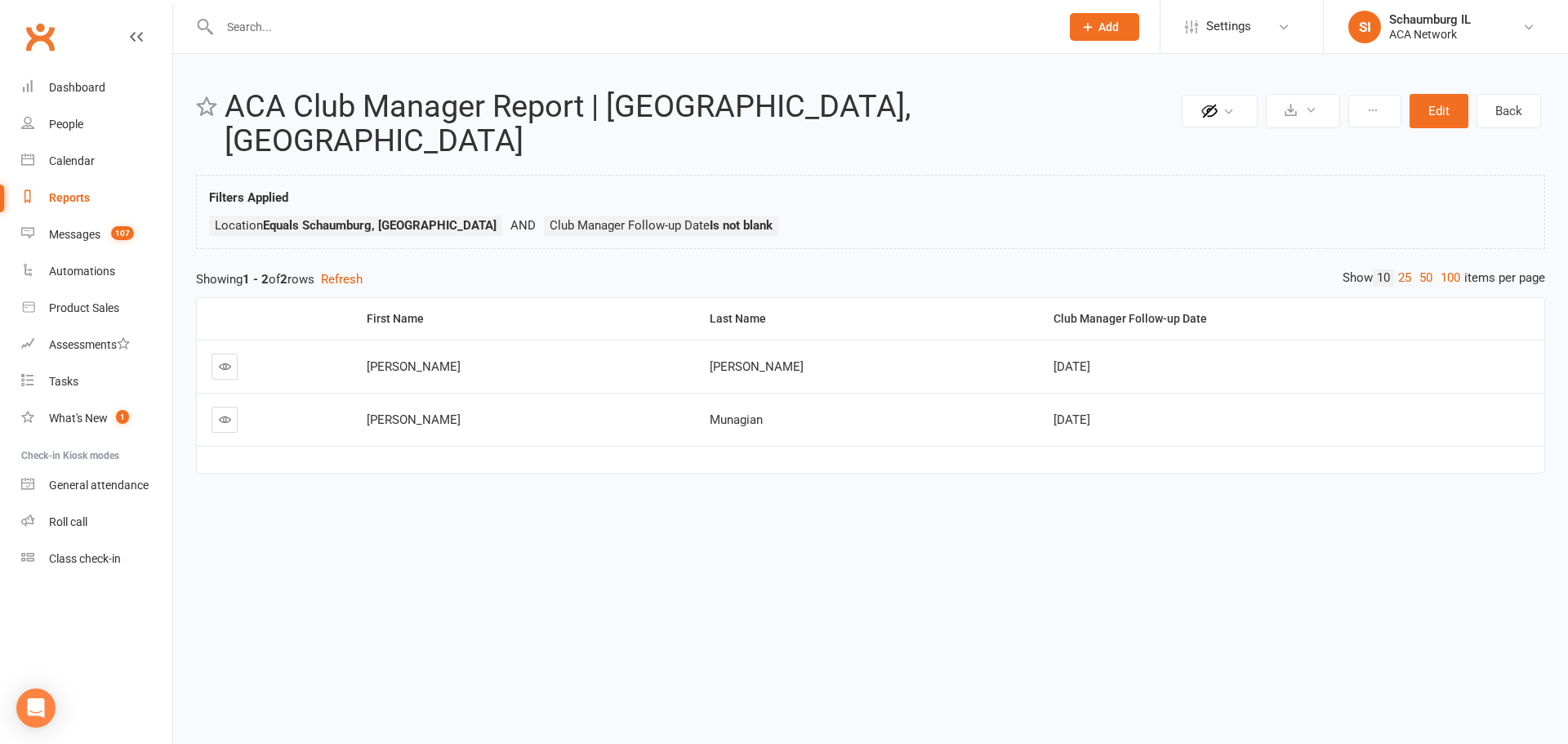
click at [232, 354] on link at bounding box center [224, 367] width 26 height 26
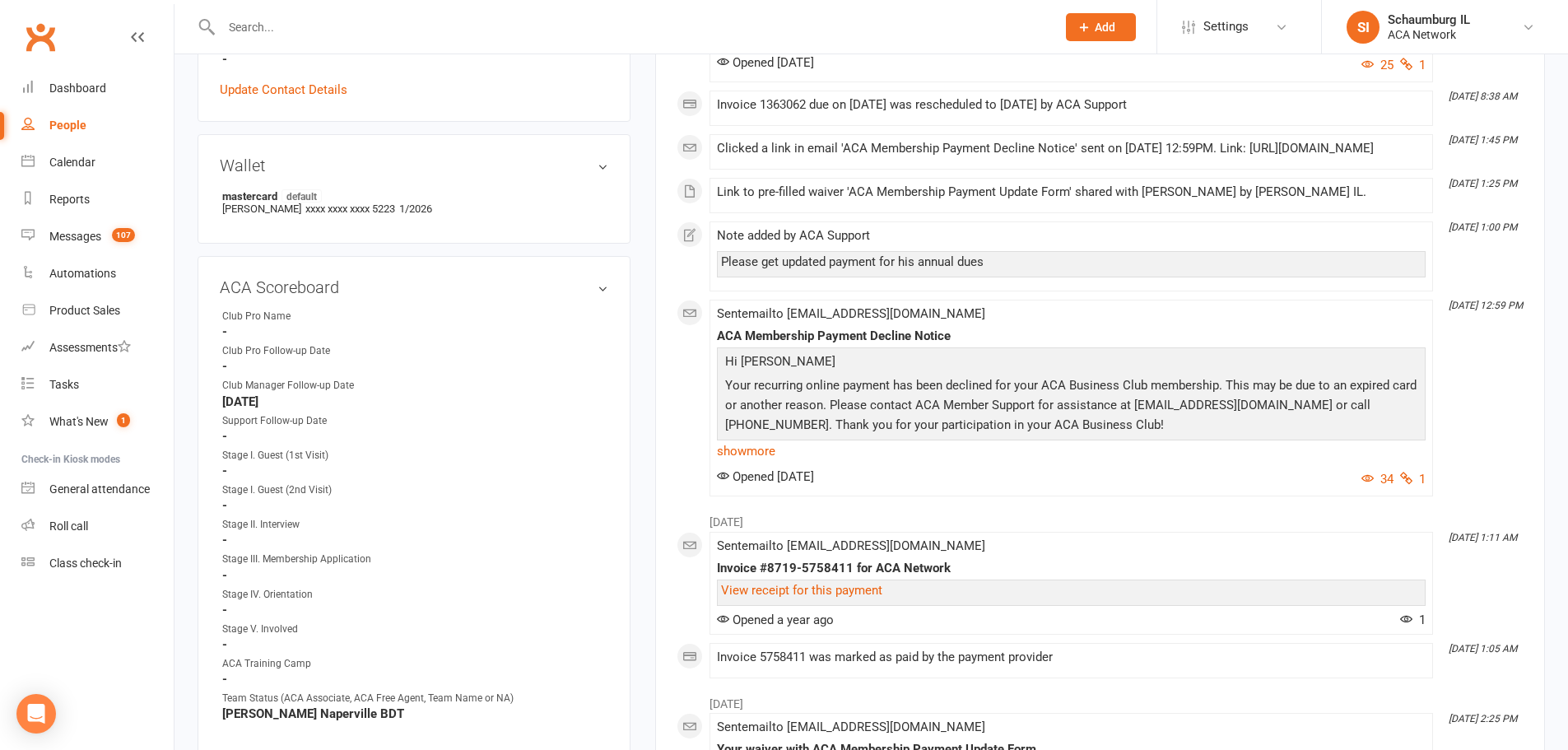
scroll to position [742, 0]
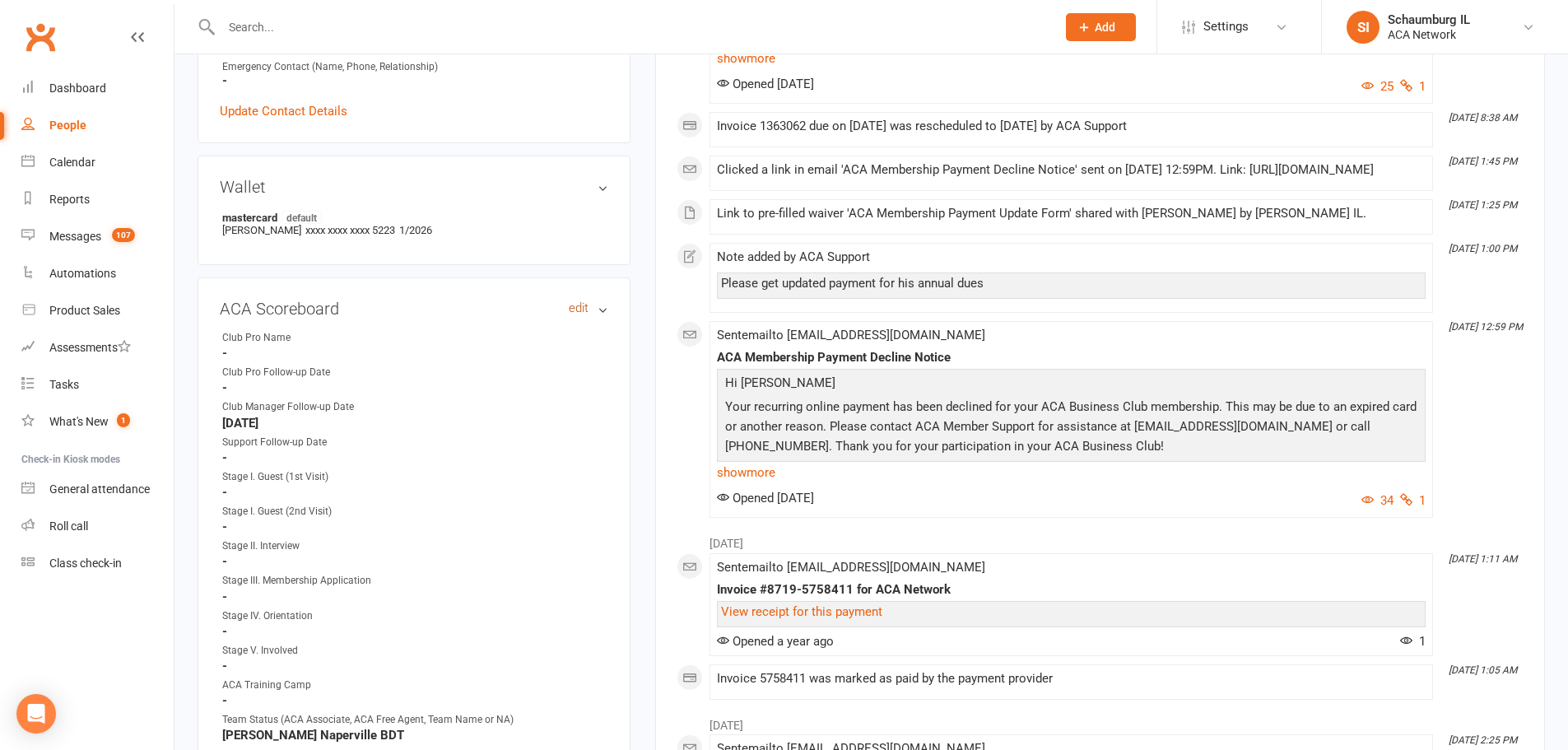
click at [574, 305] on link "edit" at bounding box center [578, 308] width 20 height 14
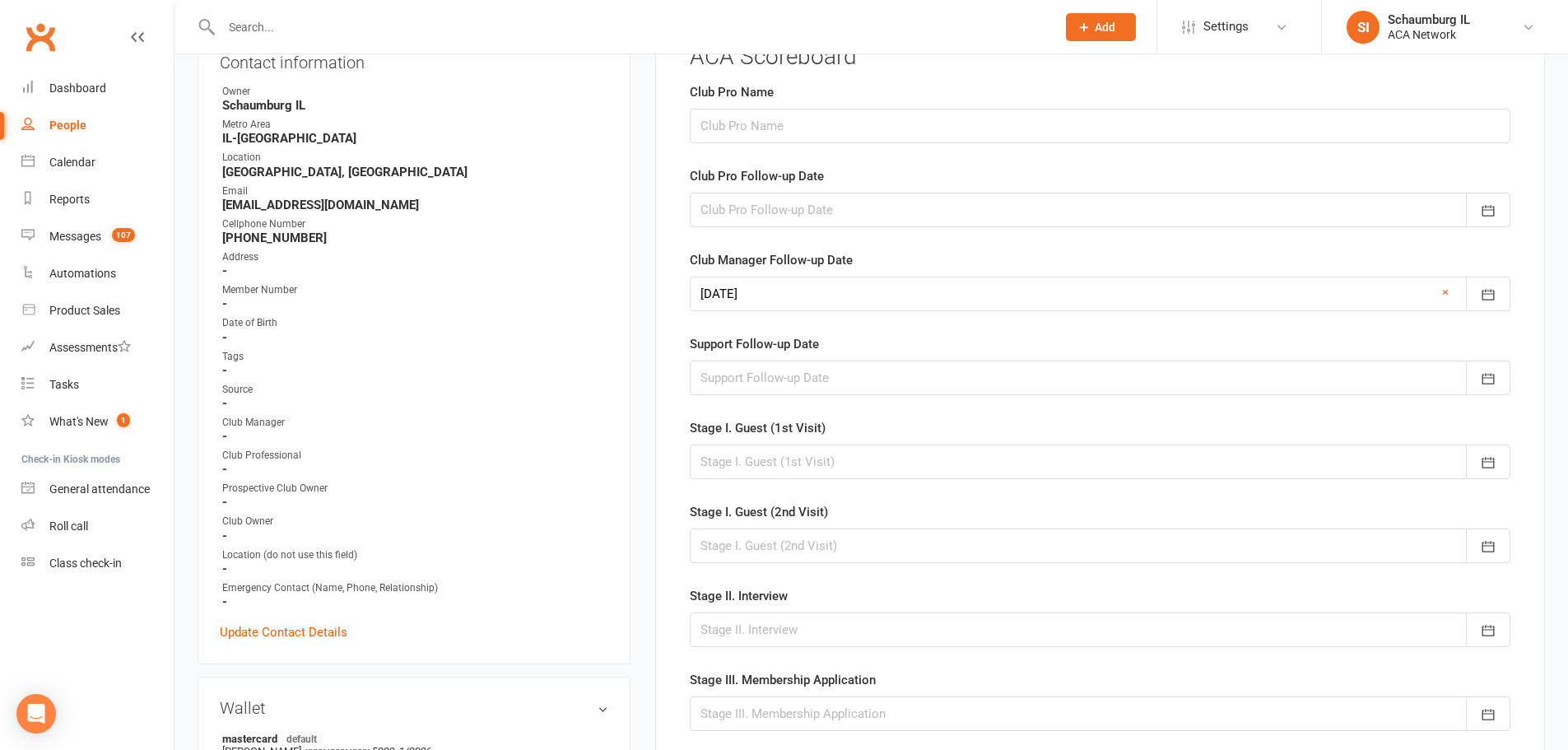
scroll to position [147, 0]
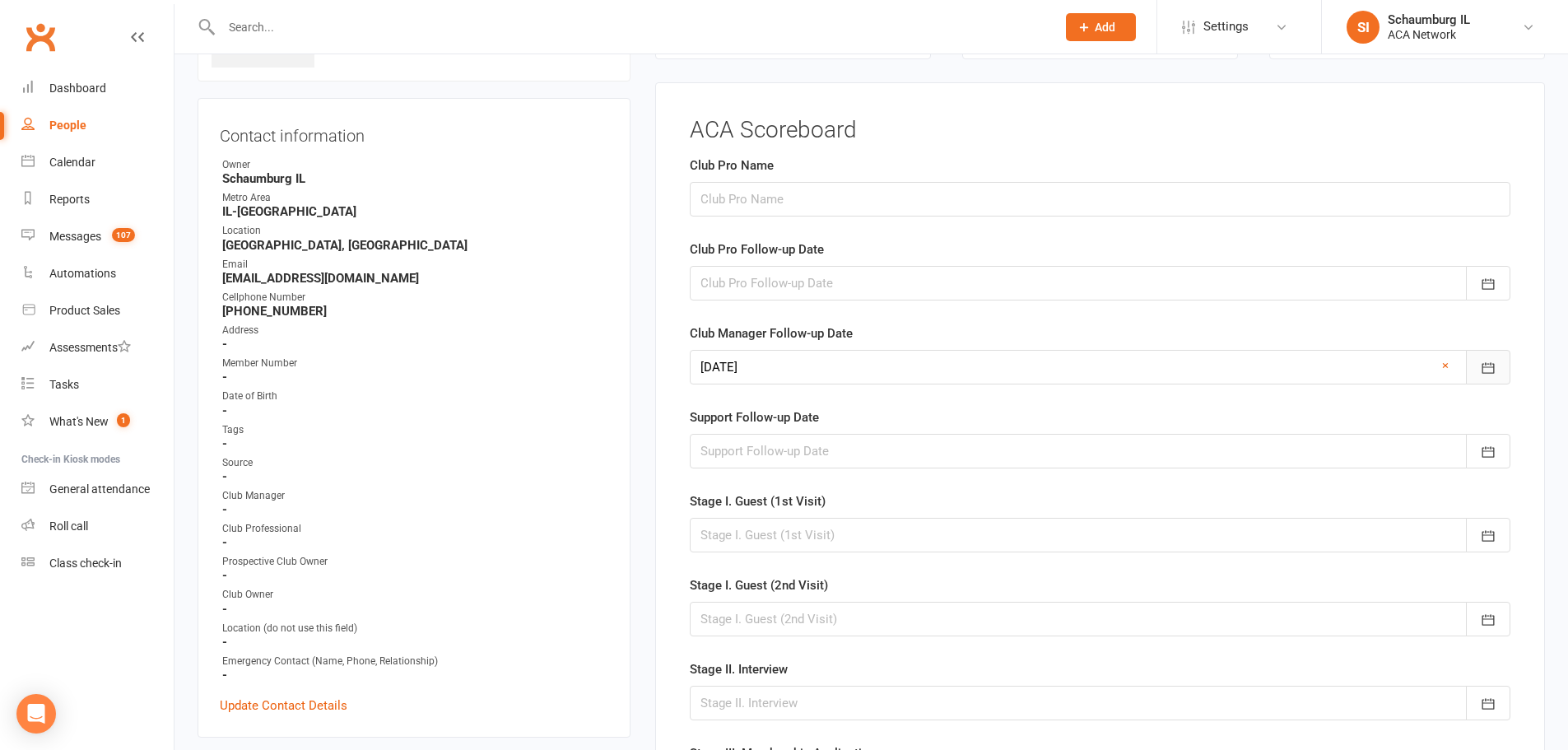
click at [1483, 363] on icon "button" at bounding box center [1488, 367] width 16 height 16
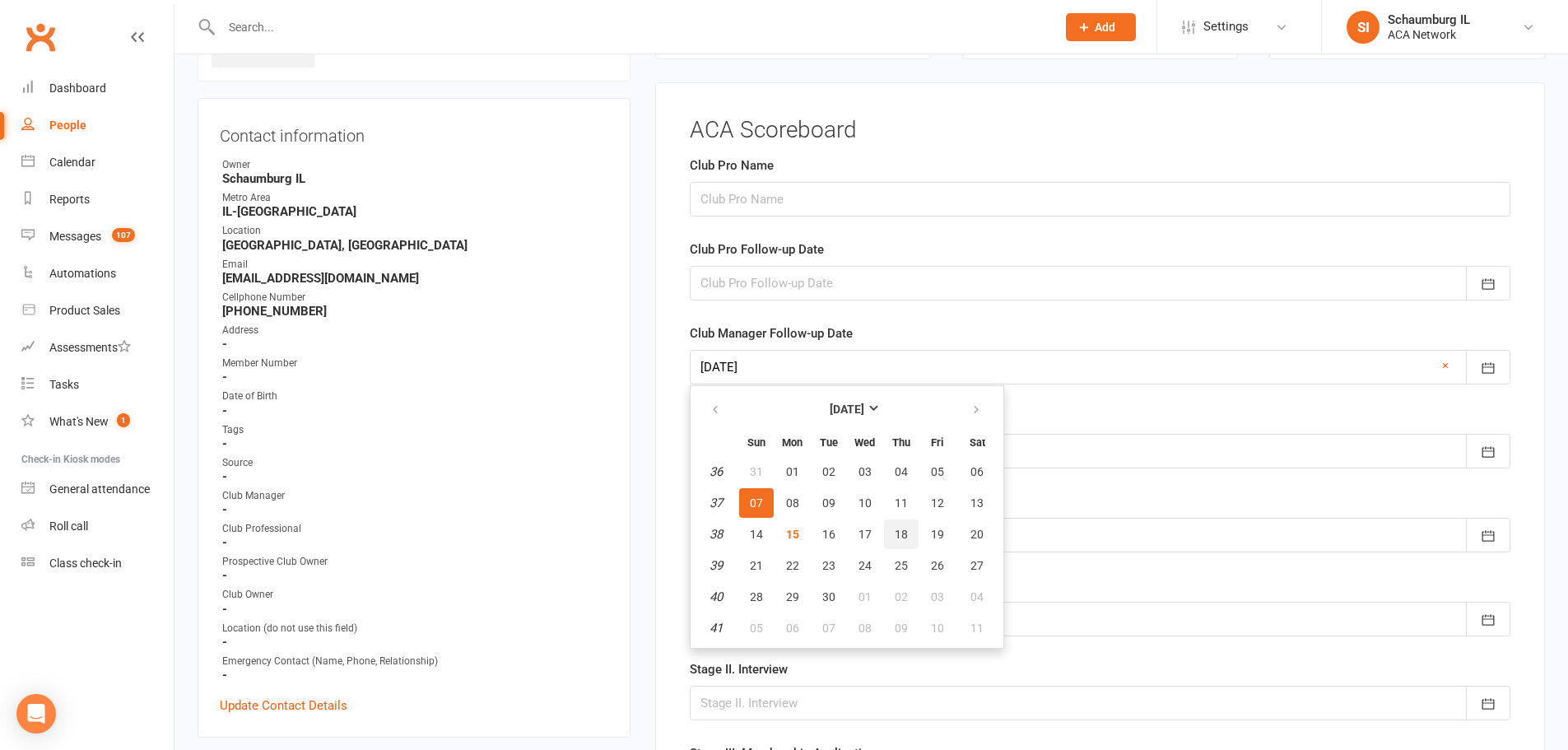
click at [899, 527] on button "18" at bounding box center [901, 534] width 35 height 29
type input "[DATE]"
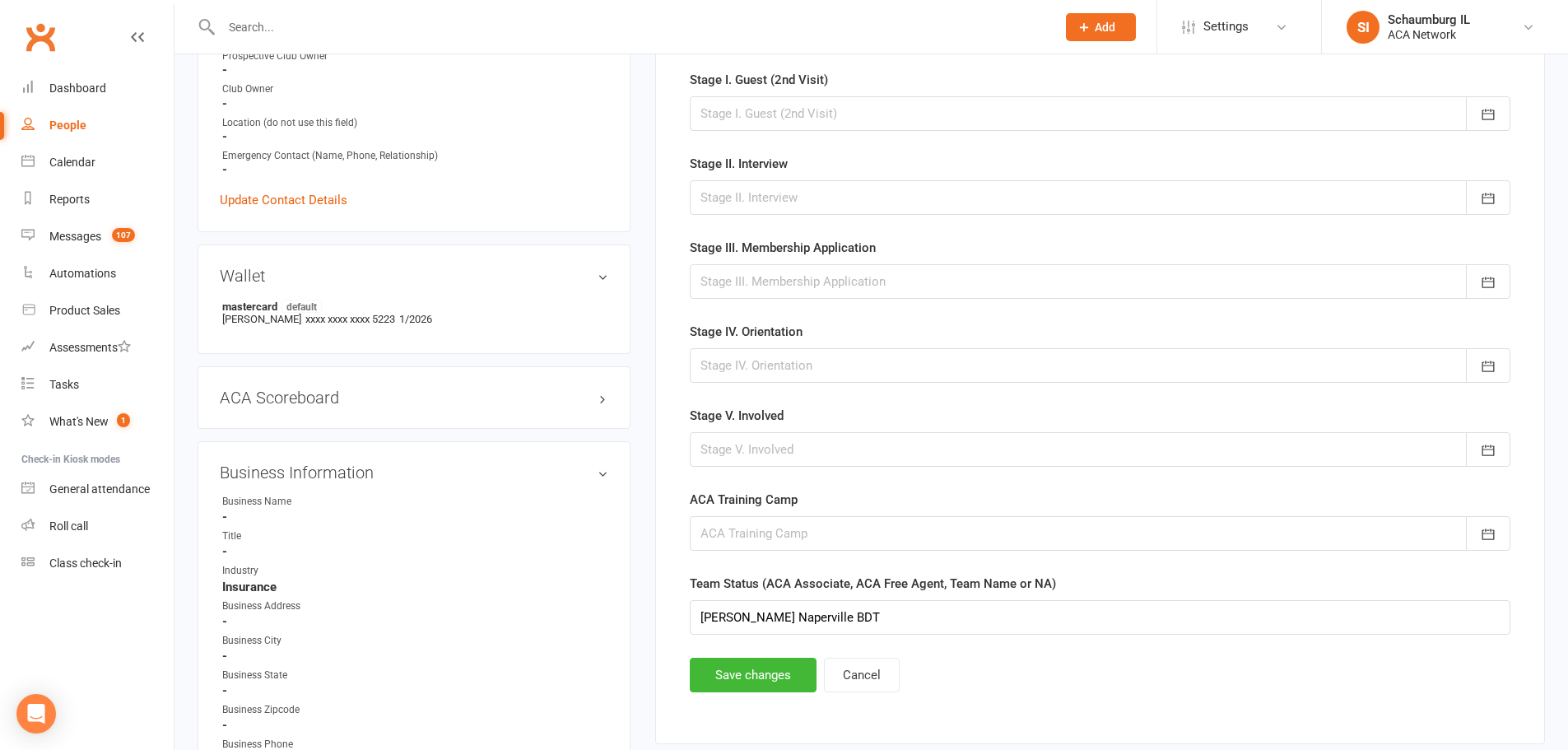
scroll to position [724, 0]
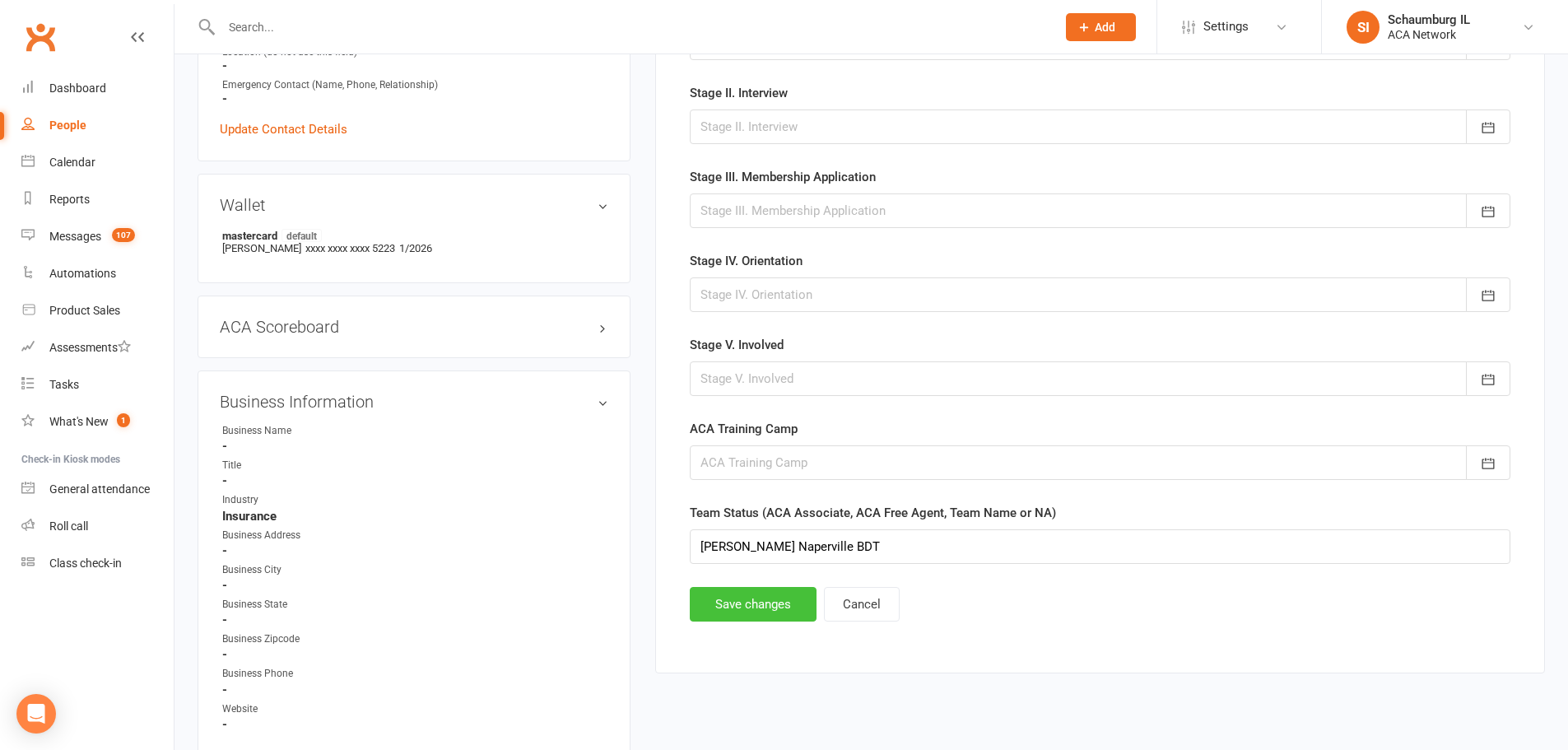
click at [755, 604] on button "Save changes" at bounding box center [753, 604] width 127 height 35
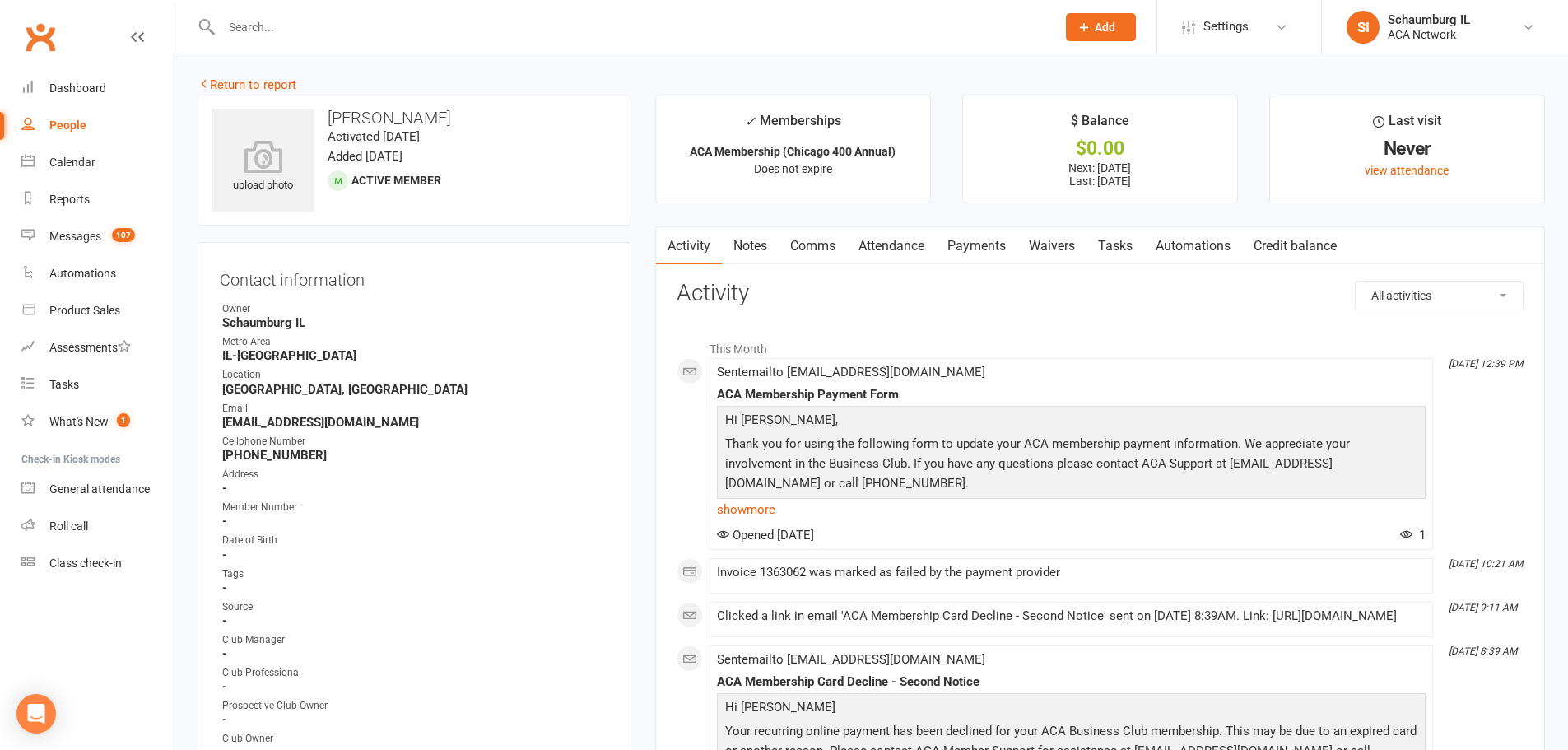
scroll to position [0, 0]
click at [247, 90] on link "Return to report" at bounding box center [247, 88] width 99 height 15
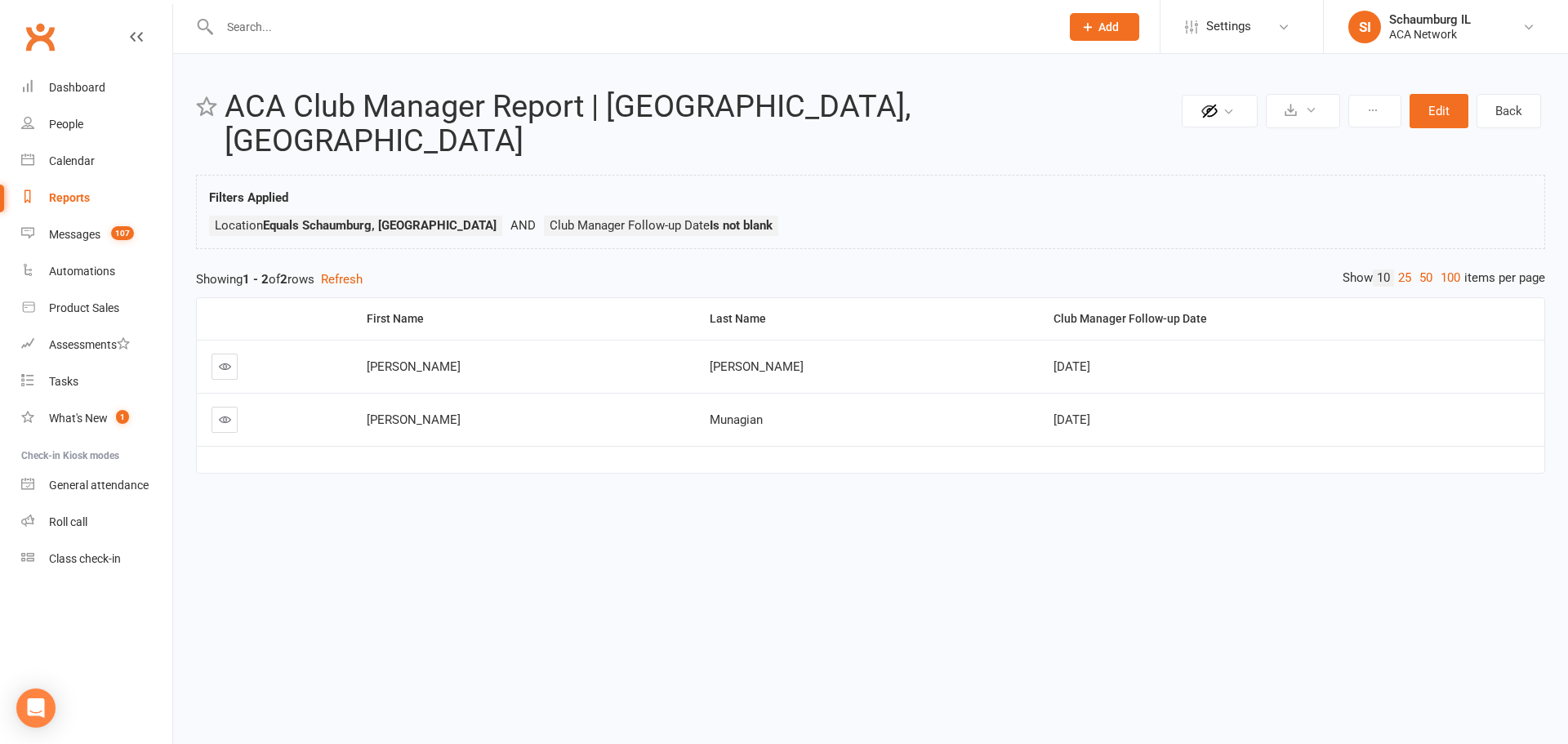
click at [221, 413] on icon at bounding box center [224, 419] width 12 height 12
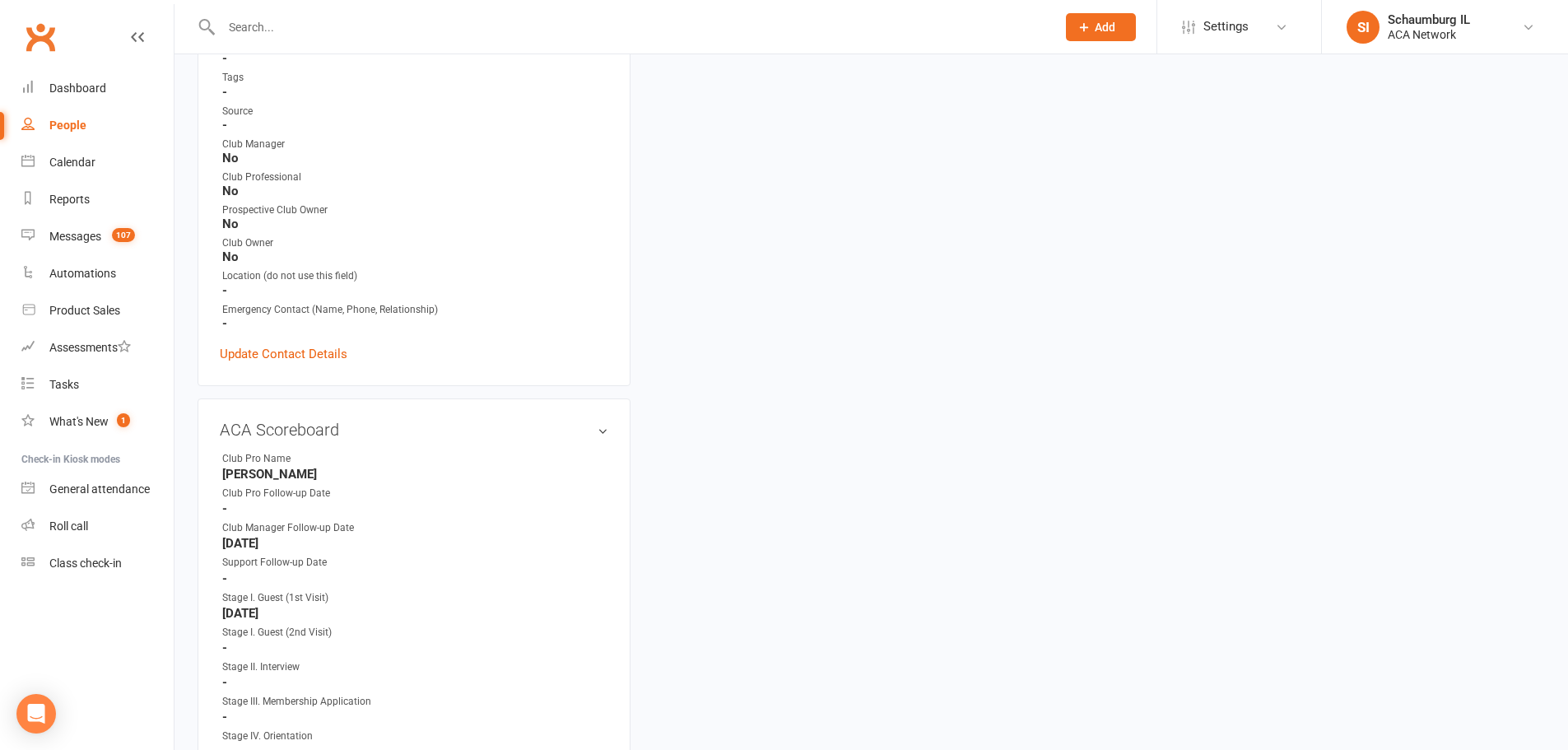
scroll to position [494, 0]
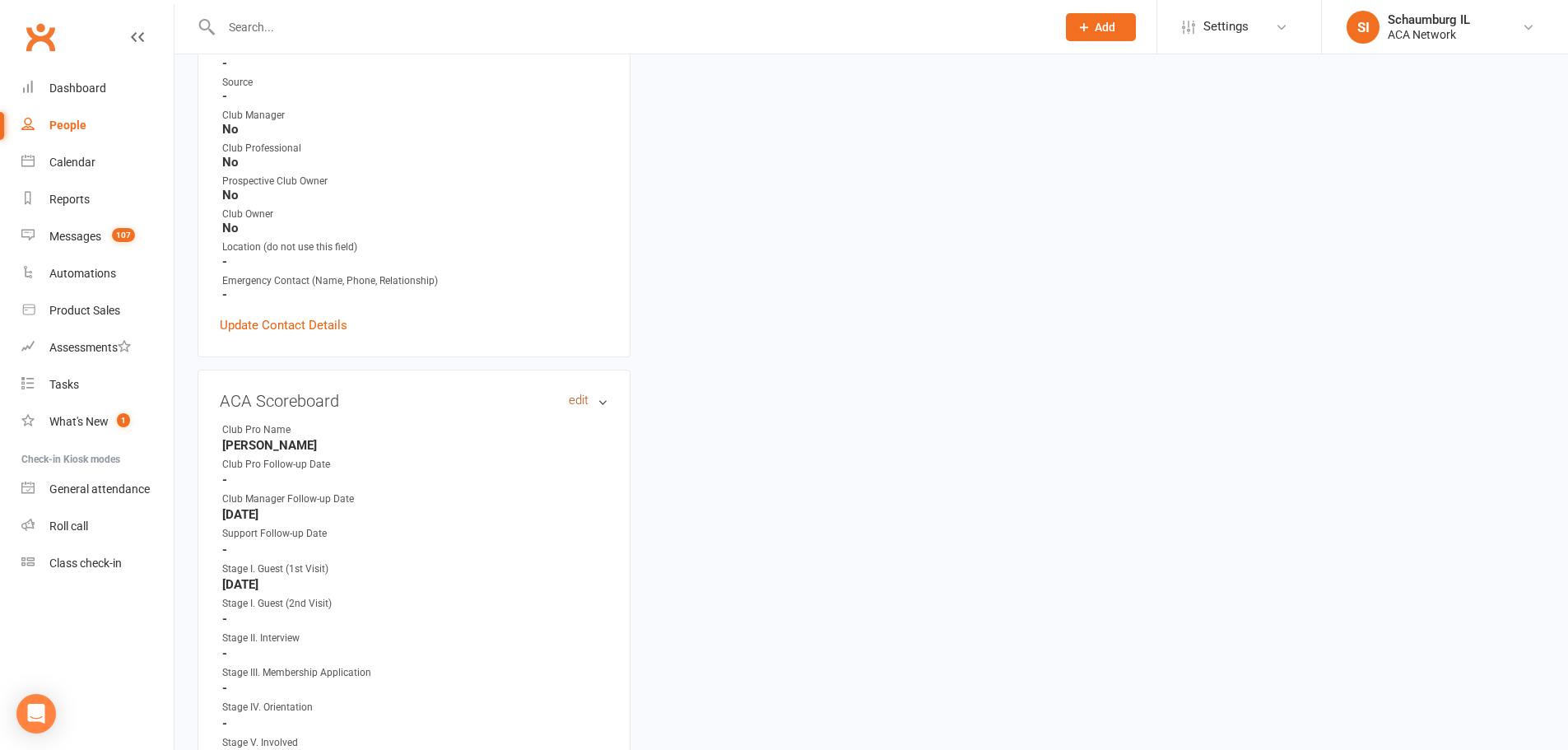
click at [579, 399] on link "edit" at bounding box center [578, 400] width 20 height 14
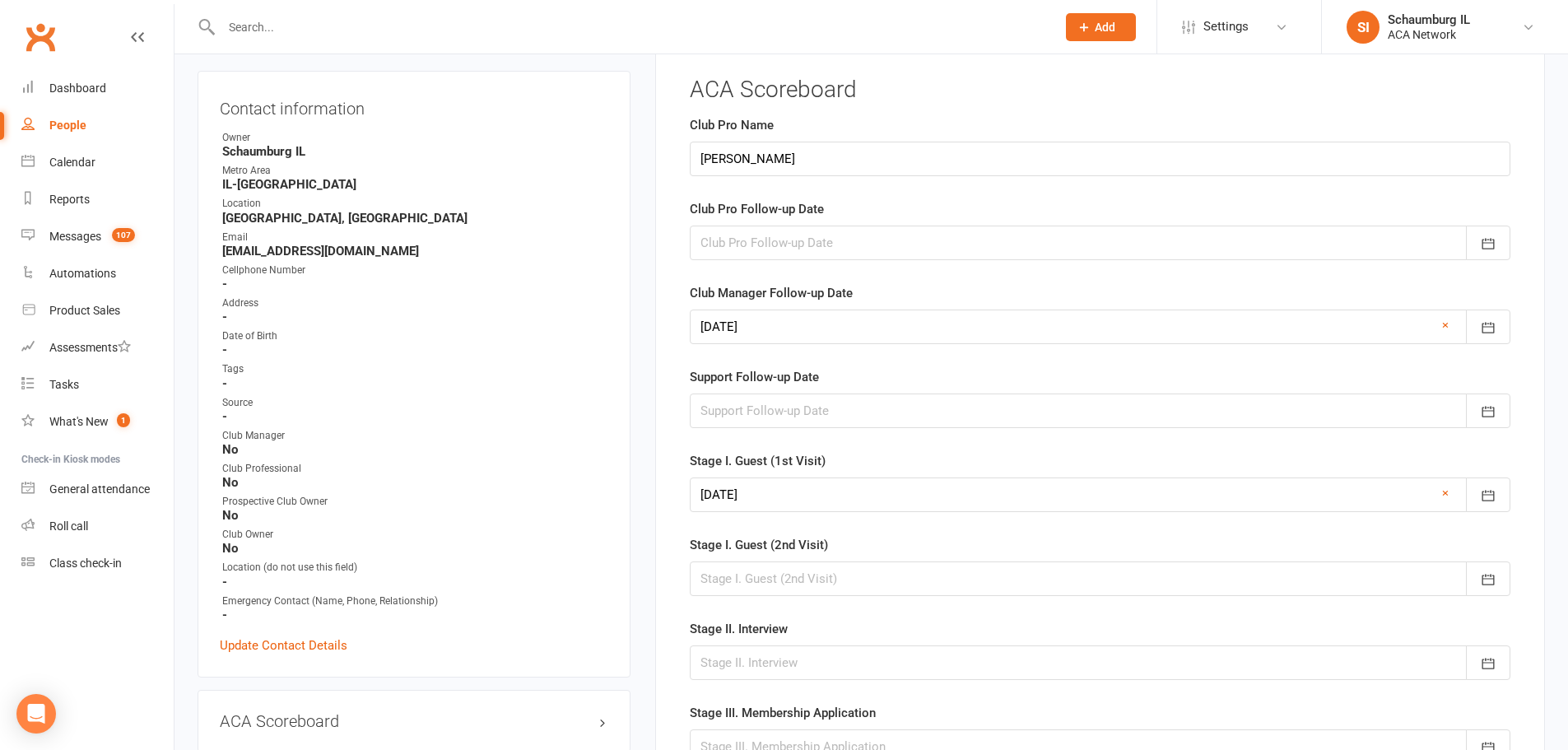
scroll to position [134, 0]
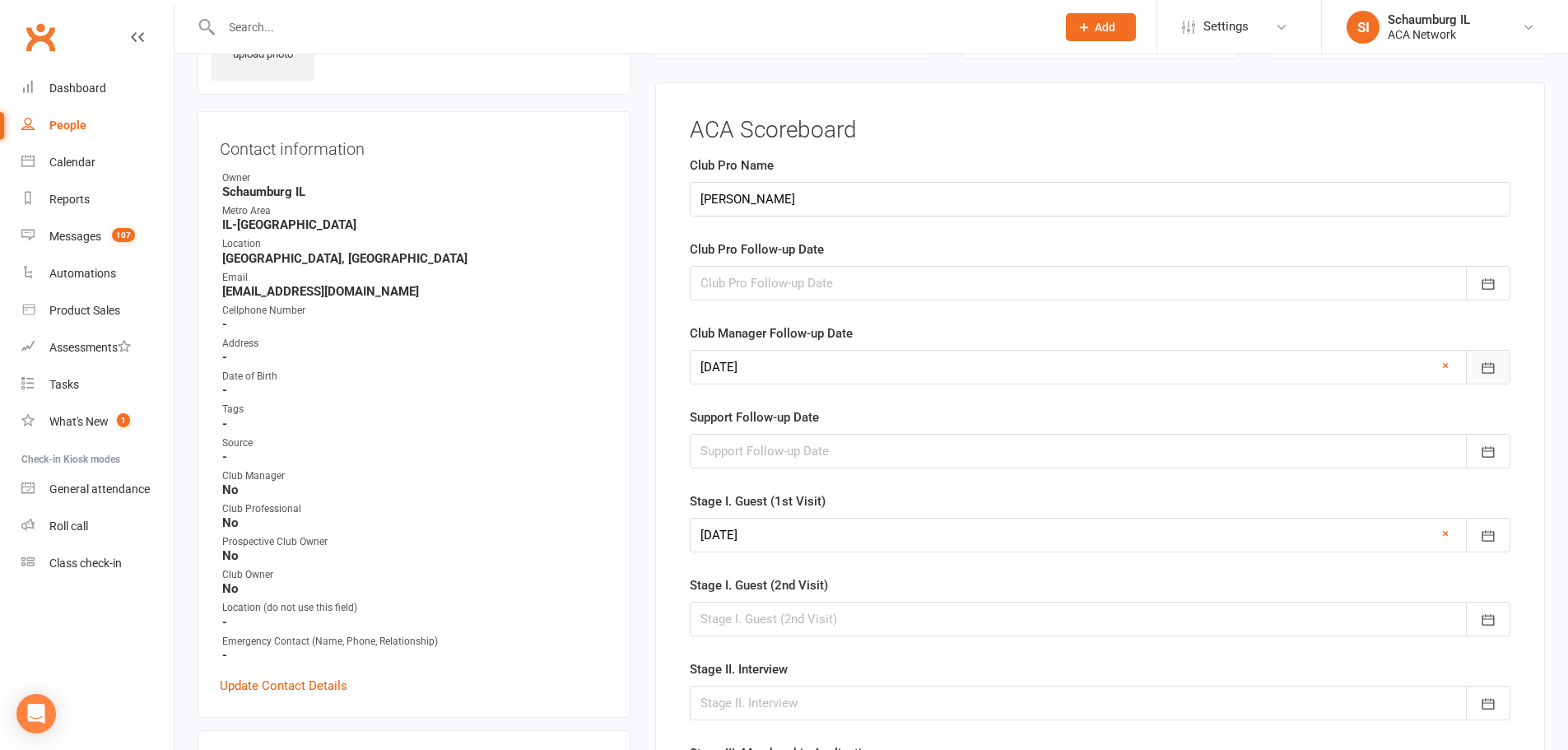
click at [1493, 369] on icon "button" at bounding box center [1488, 367] width 16 height 16
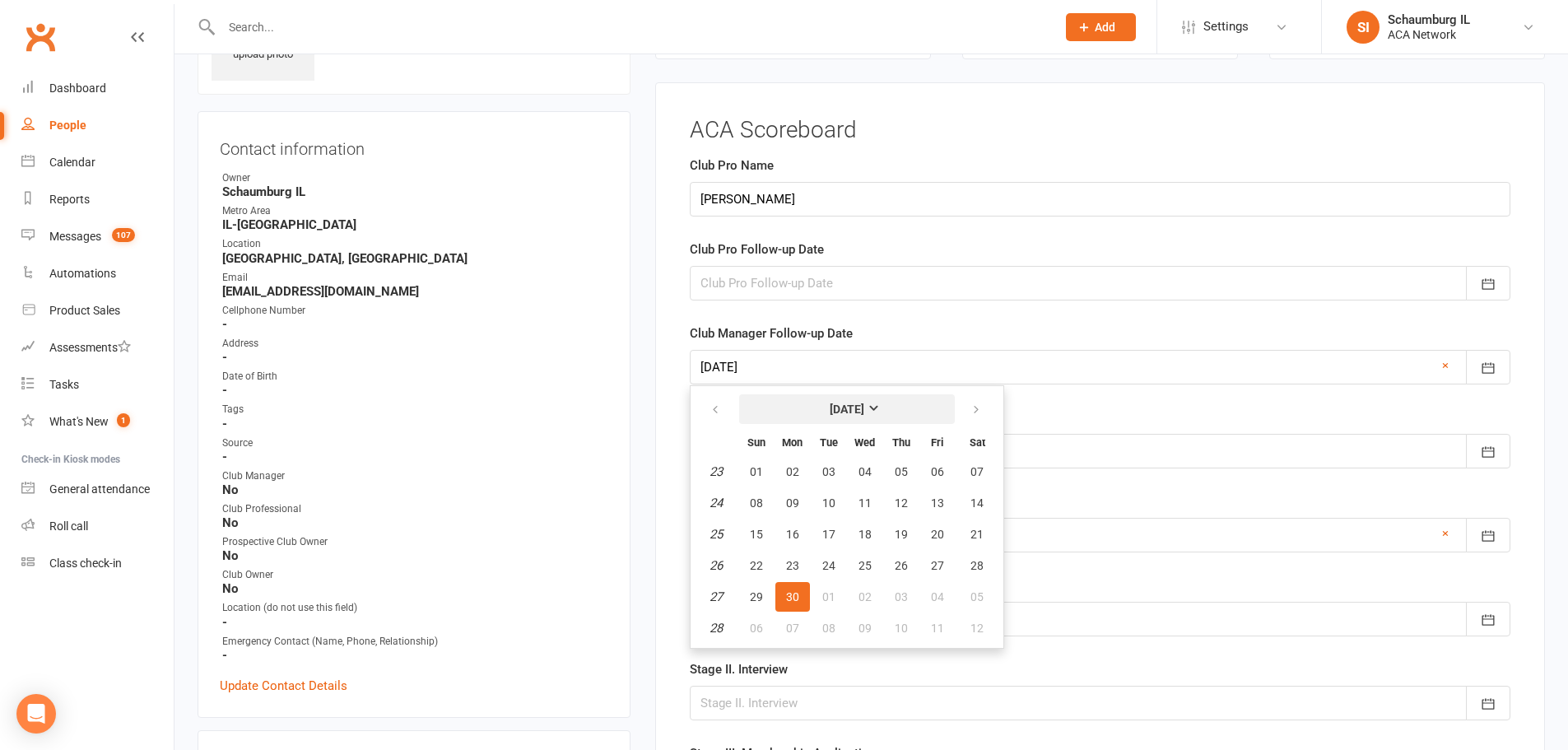
click at [865, 406] on strong "[DATE]" at bounding box center [847, 409] width 35 height 13
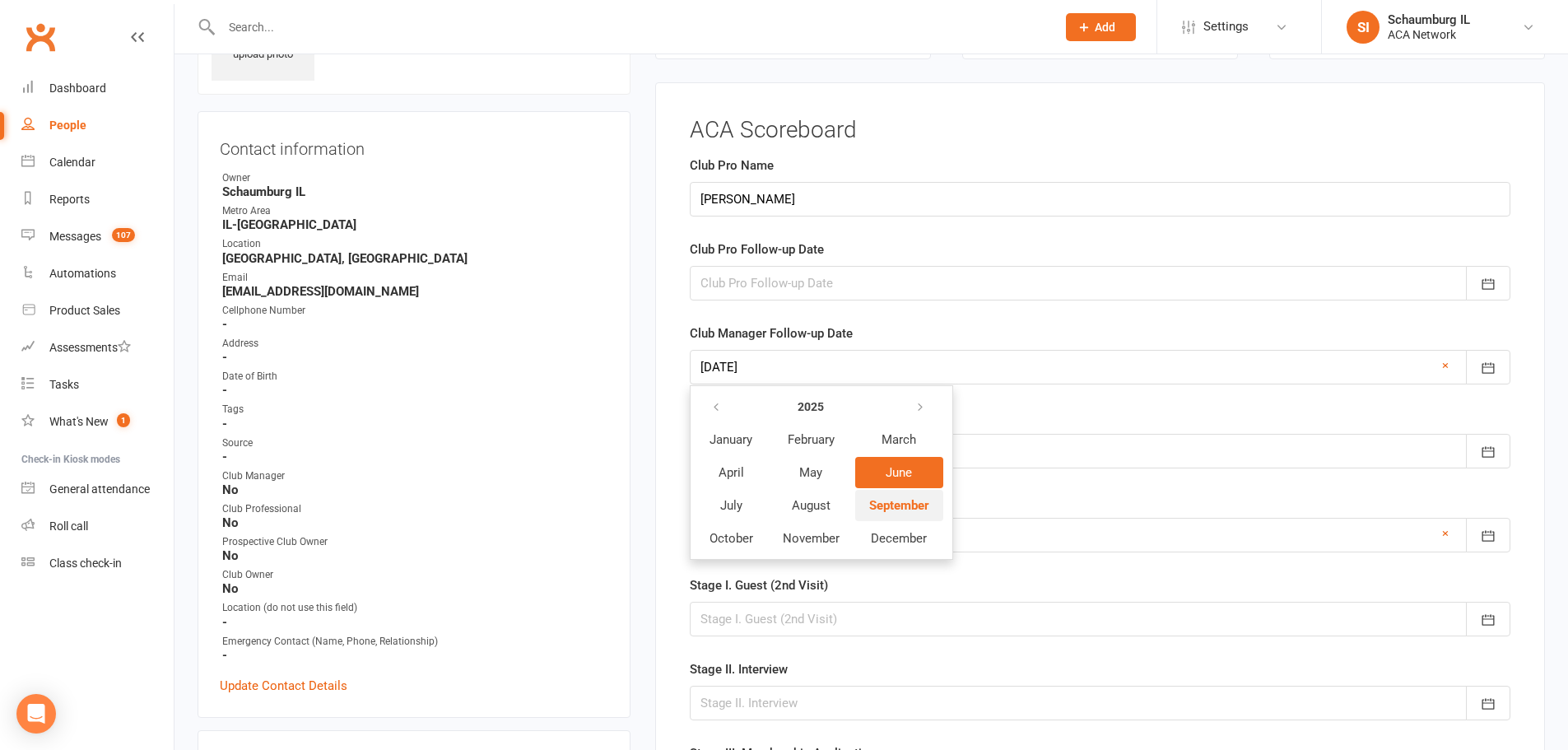
click at [899, 504] on span "September" at bounding box center [899, 506] width 60 height 15
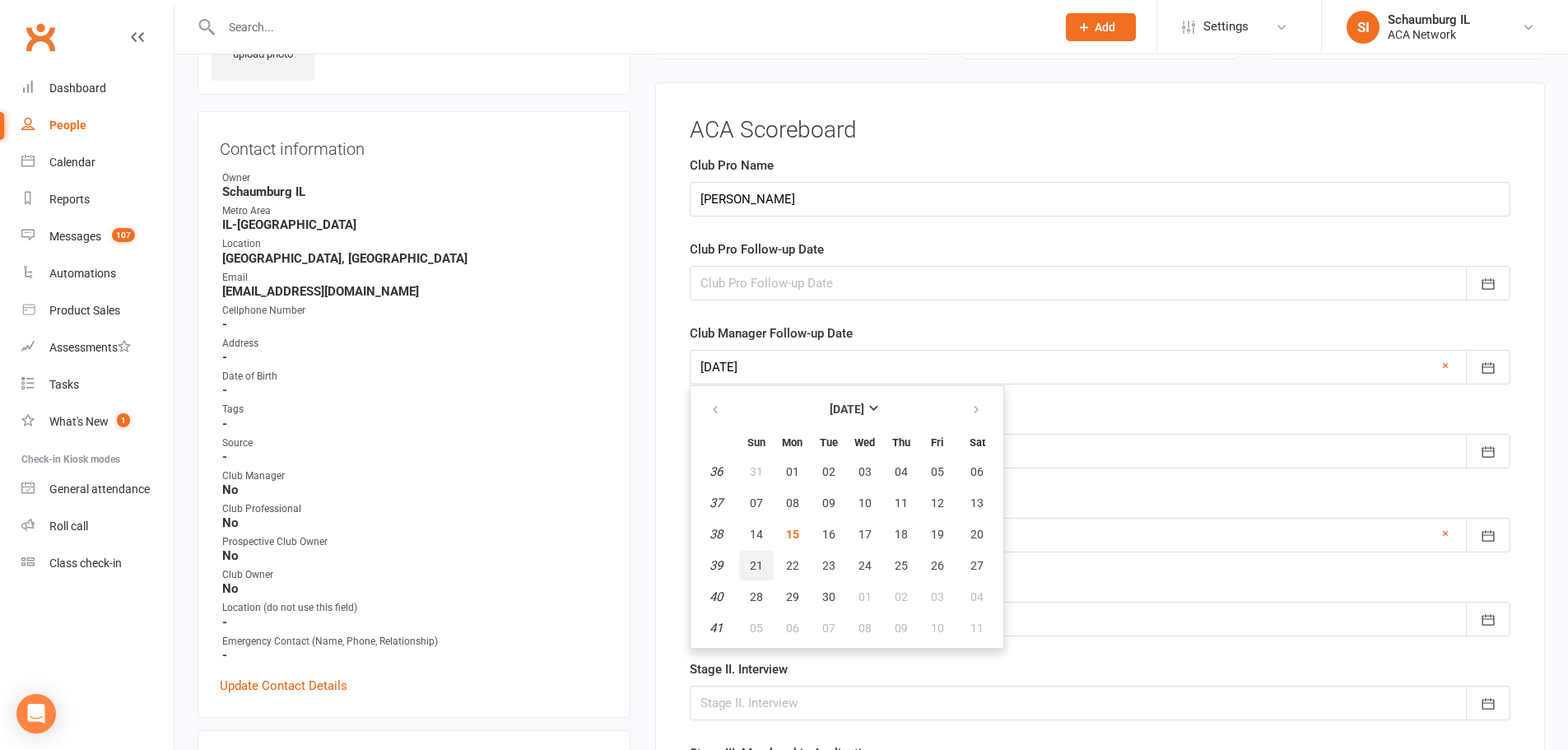
click at [752, 568] on span "21" at bounding box center [756, 566] width 13 height 13
type input "[DATE]"
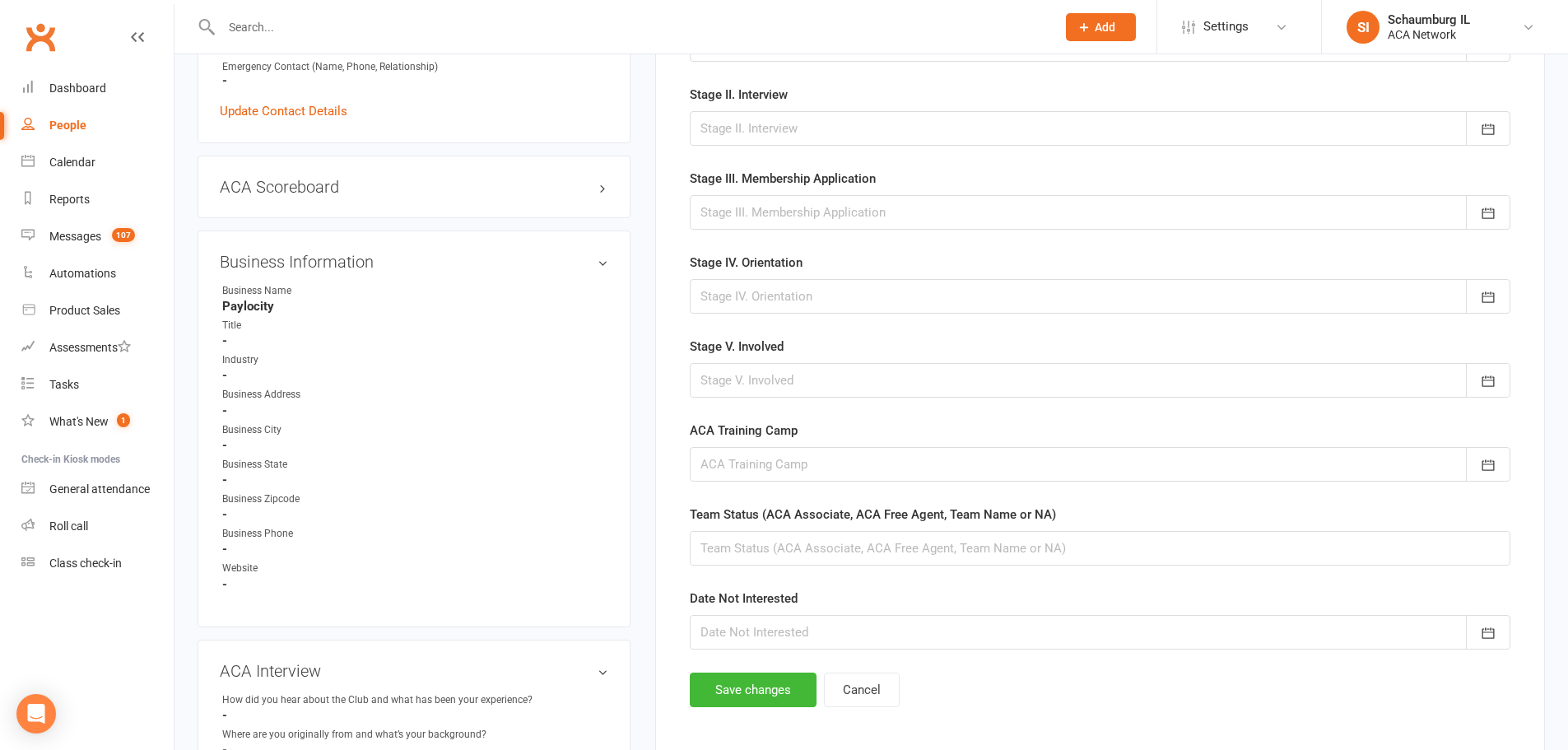
scroll to position [710, 0]
click at [742, 681] on button "Save changes" at bounding box center [753, 688] width 127 height 35
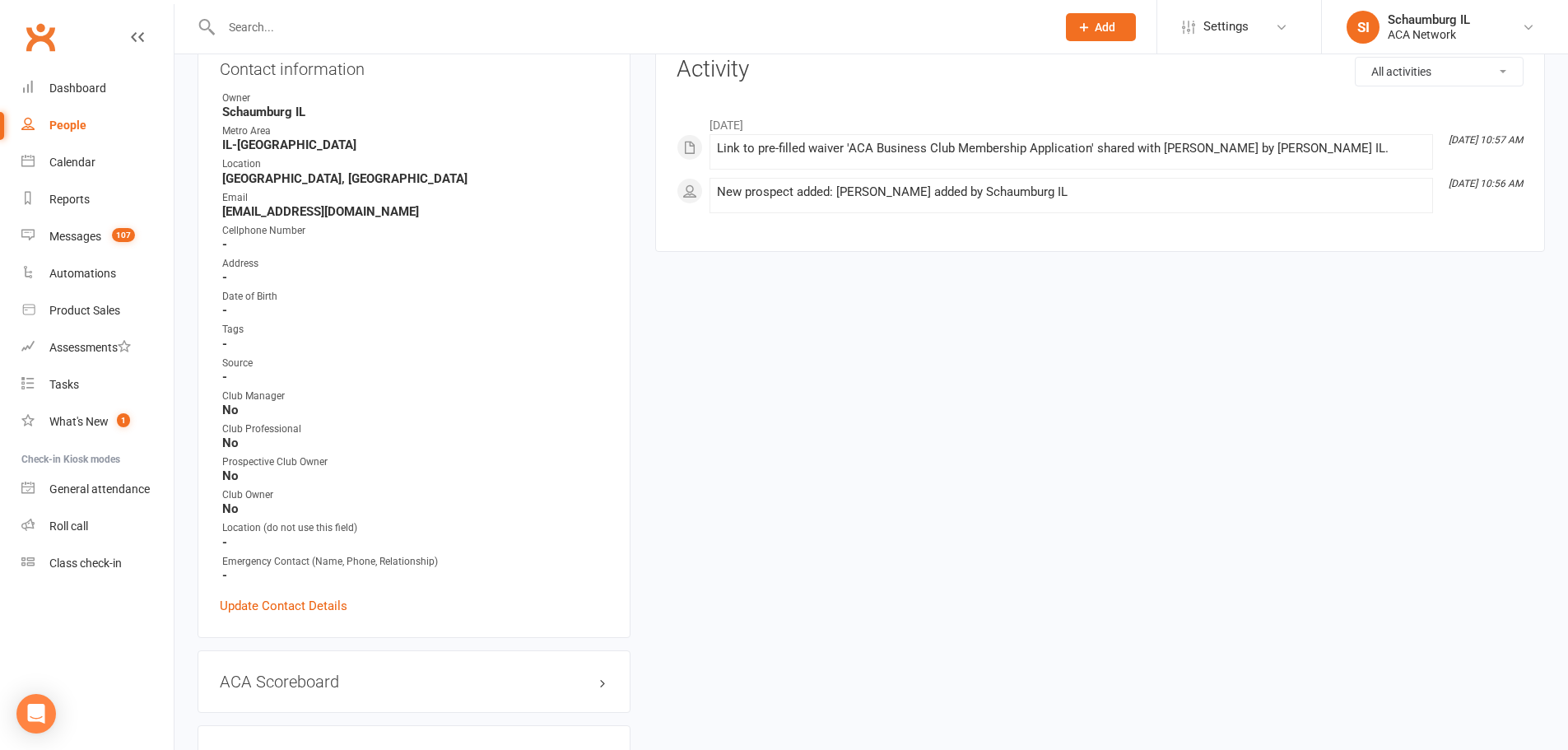
scroll to position [0, 0]
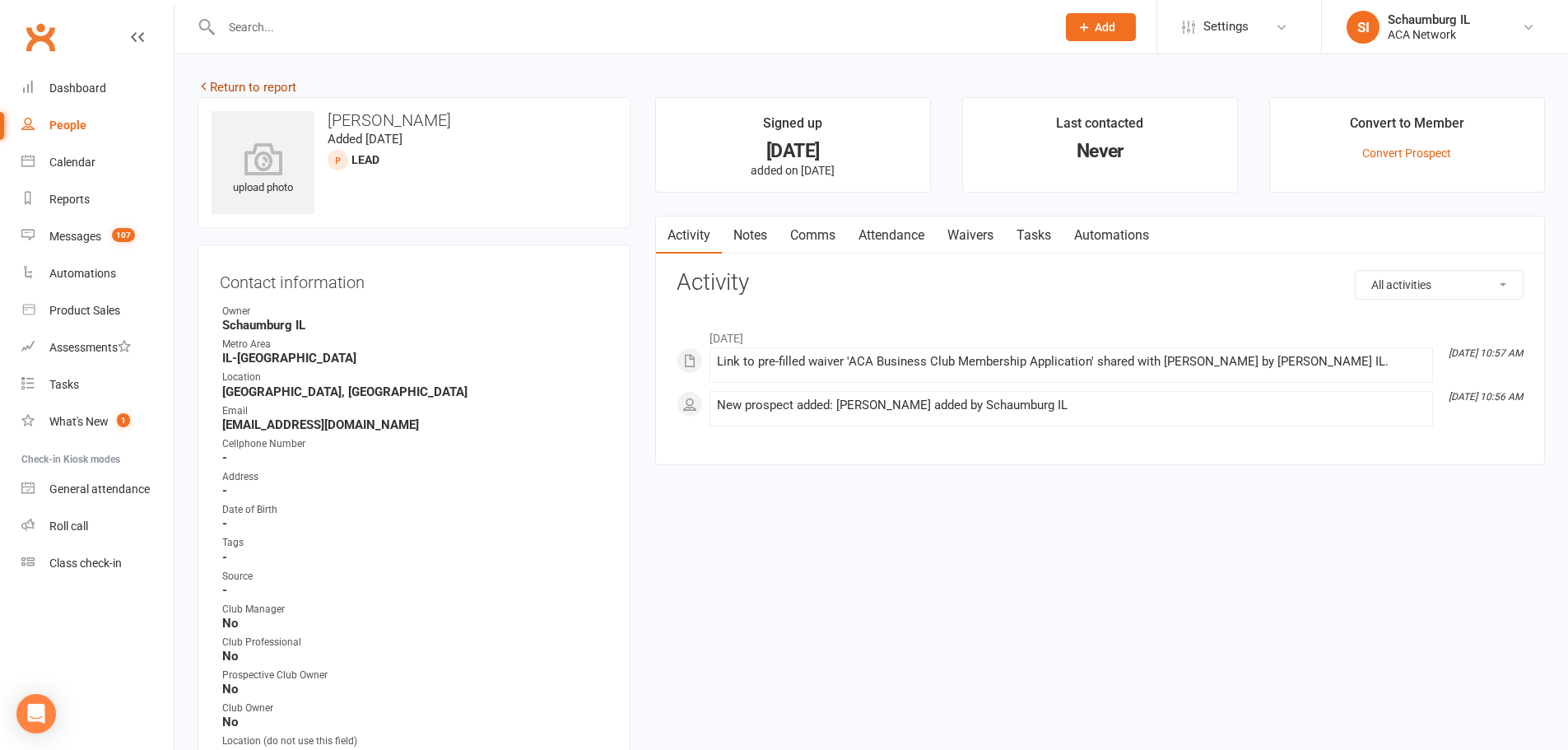
click at [239, 85] on link "Return to report" at bounding box center [247, 88] width 99 height 15
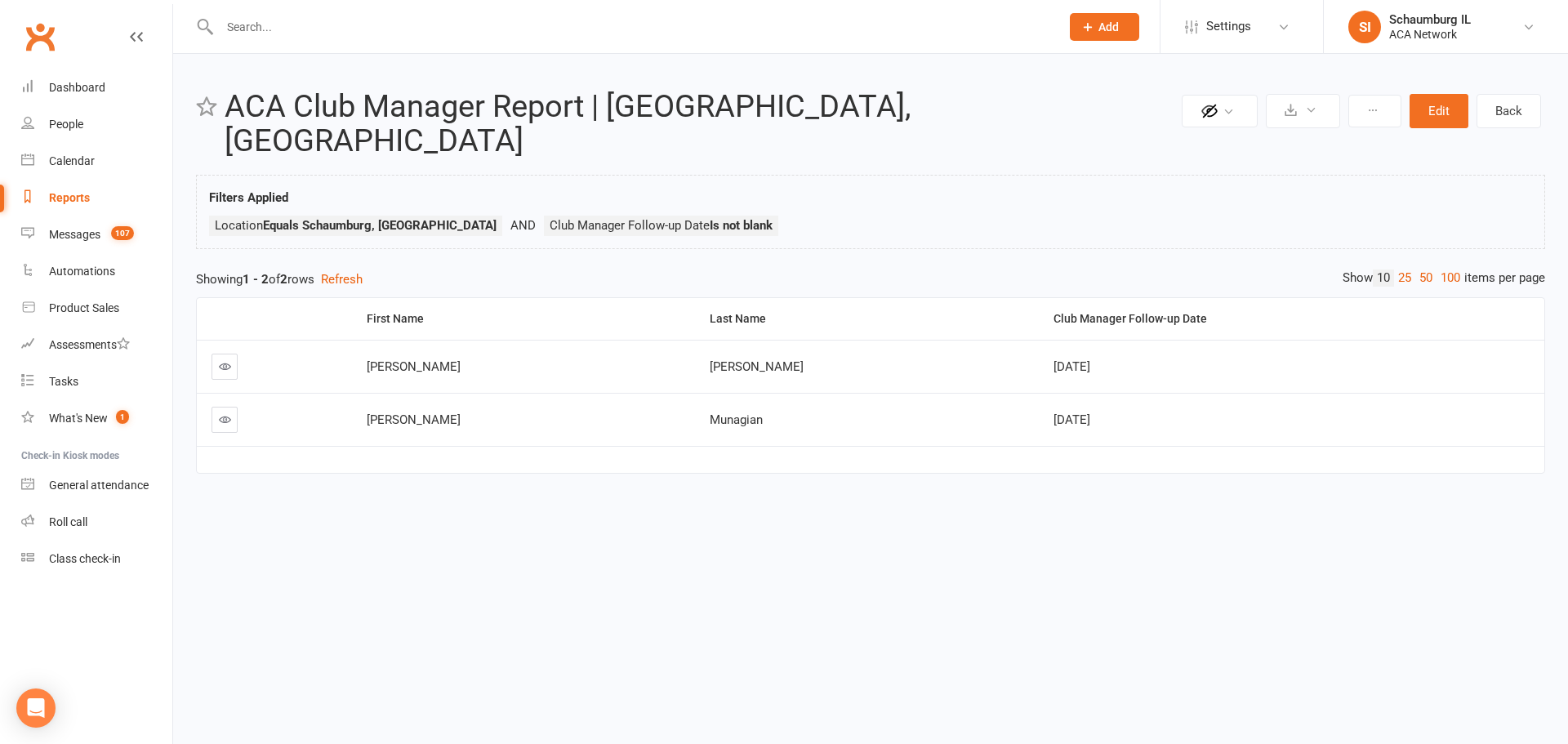
click at [65, 193] on div "Reports" at bounding box center [69, 198] width 41 height 13
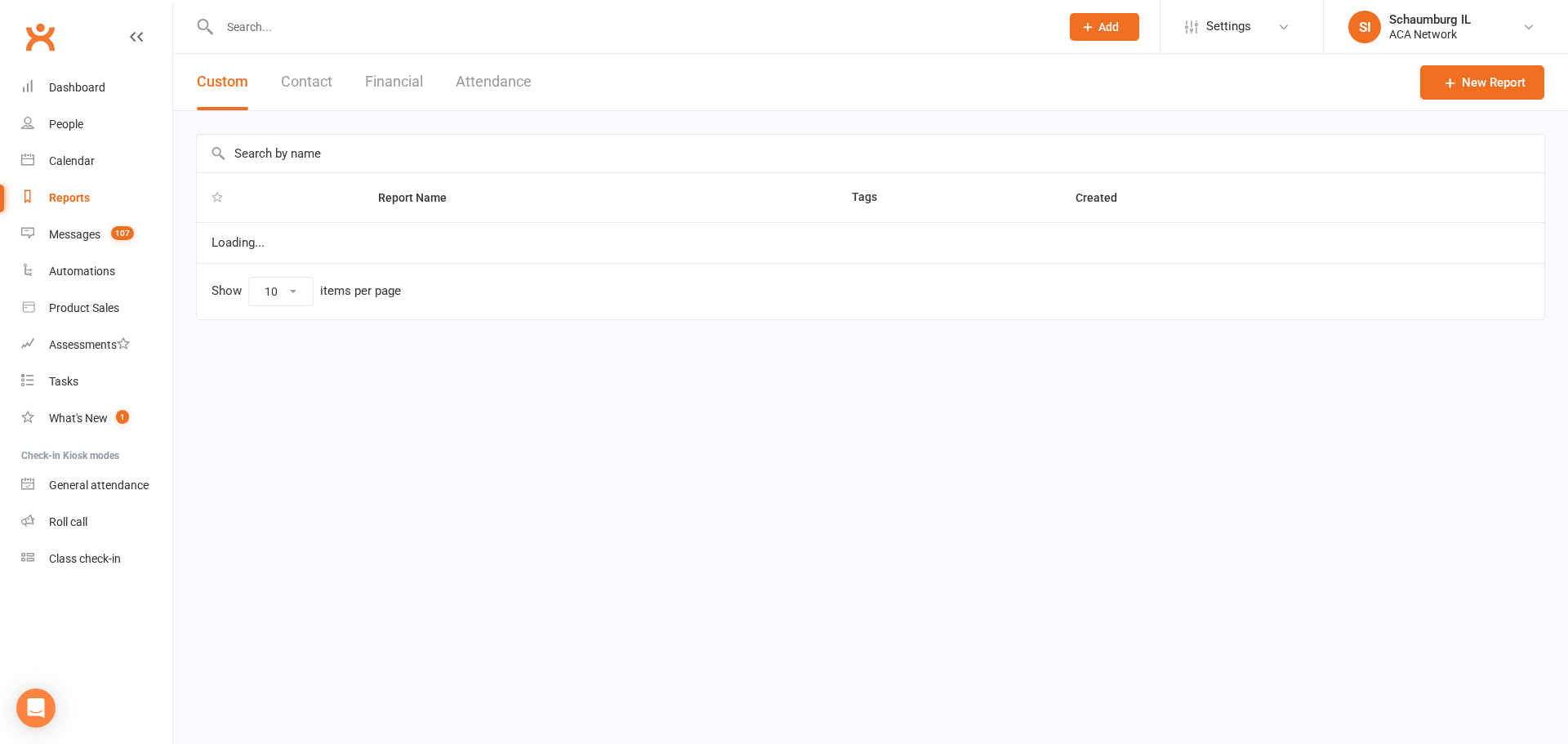
select select "100"
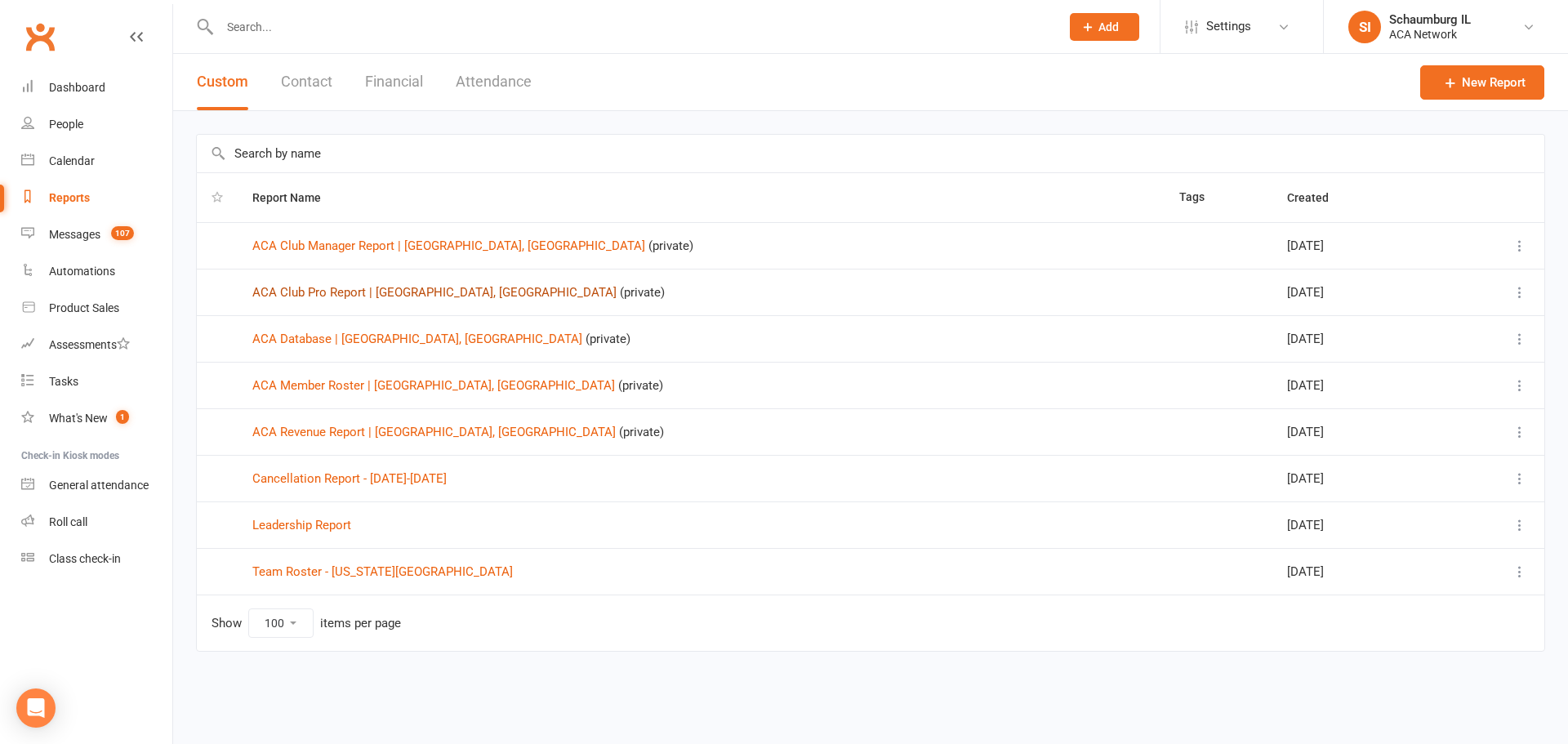
click at [366, 293] on link "ACA Club Pro Report | [GEOGRAPHIC_DATA], [GEOGRAPHIC_DATA]" at bounding box center [435, 293] width 364 height 15
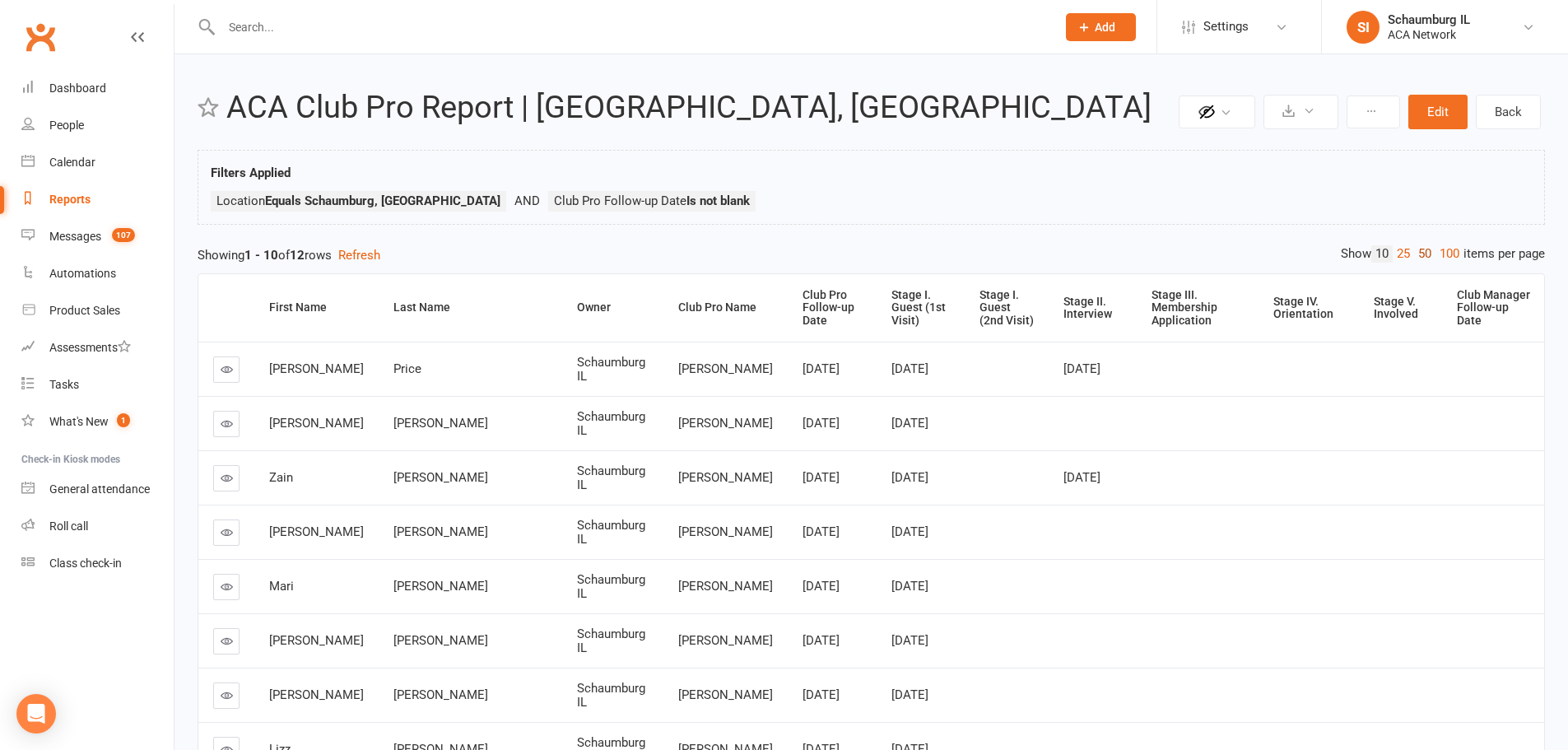
click at [1422, 249] on link "50" at bounding box center [1425, 253] width 22 height 17
